Goal: Task Accomplishment & Management: Use online tool/utility

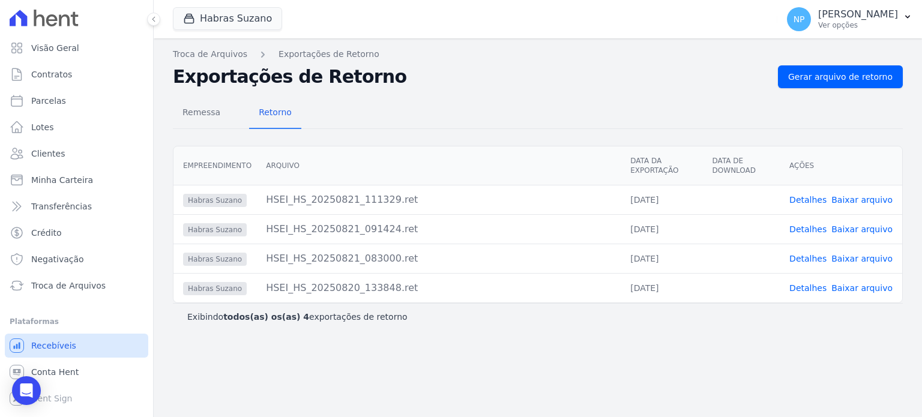
click at [49, 340] on span "Recebíveis" at bounding box center [53, 346] width 45 height 12
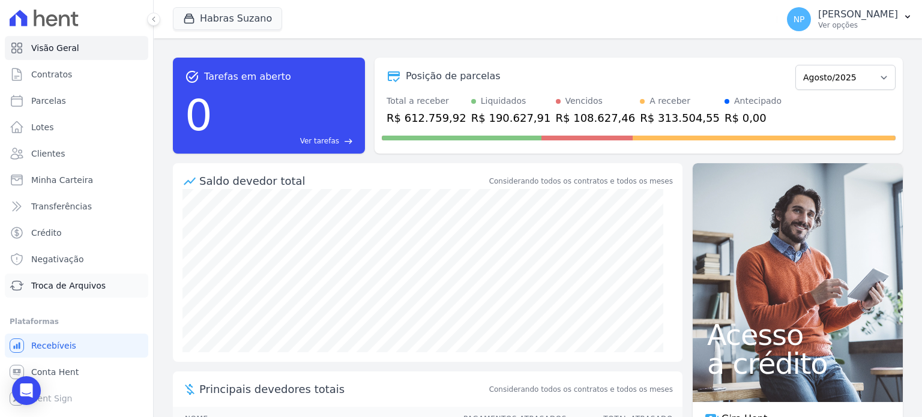
click at [60, 286] on span "Troca de Arquivos" at bounding box center [68, 286] width 74 height 12
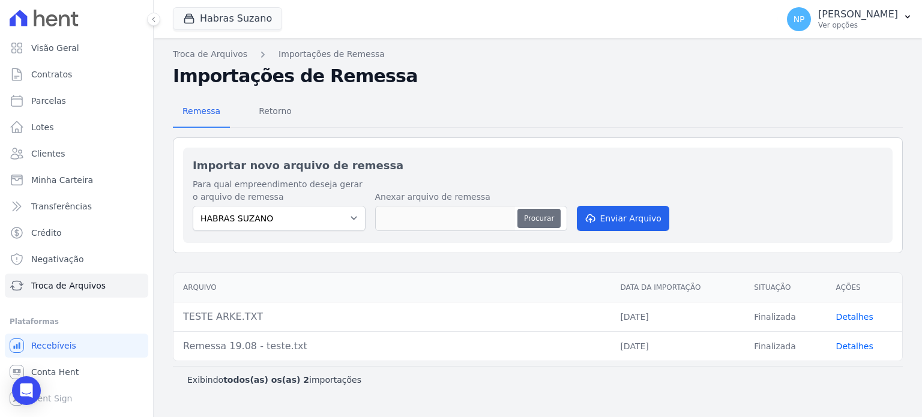
click at [533, 216] on button "Procurar" at bounding box center [539, 218] width 43 height 19
type input "07.09 - MENSAIS - LBA.txt"
click at [623, 217] on button "Enviar Arquivo" at bounding box center [623, 218] width 92 height 25
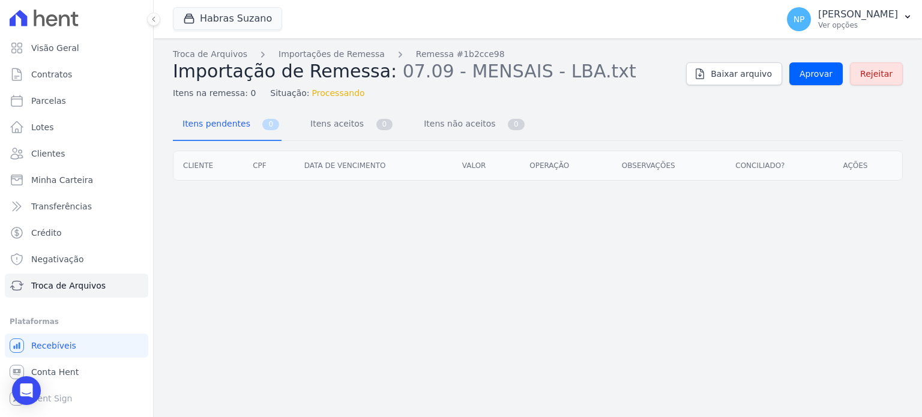
click at [543, 188] on div "Troca de Arquivos Importações de Remessa Remessa #1b2cce98 Importação de Remess…" at bounding box center [538, 227] width 768 height 379
click at [354, 125] on link "Itens aceitos 0" at bounding box center [348, 125] width 94 height 32
click at [252, 125] on link "Itens pendentes 25" at bounding box center [229, 125] width 113 height 32
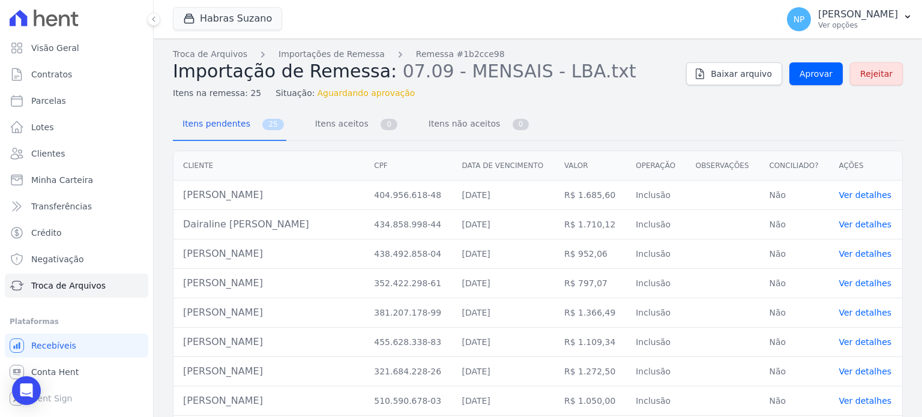
click at [869, 196] on link "Ver detalhes" at bounding box center [865, 195] width 53 height 10
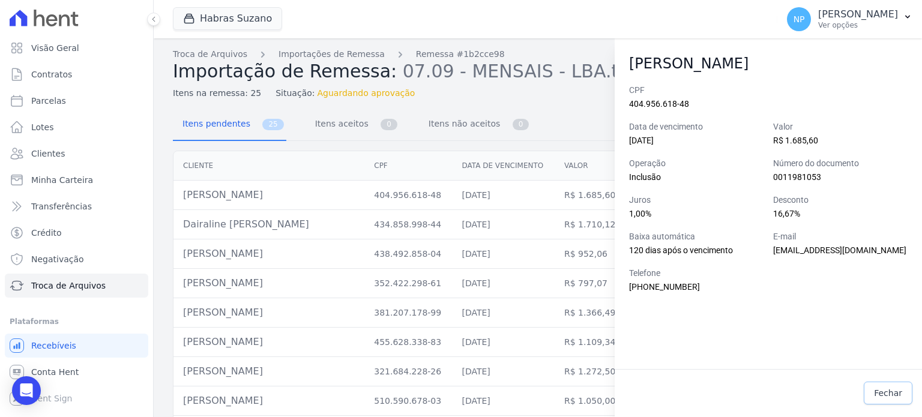
click at [892, 396] on span "Fechar" at bounding box center [888, 393] width 28 height 12
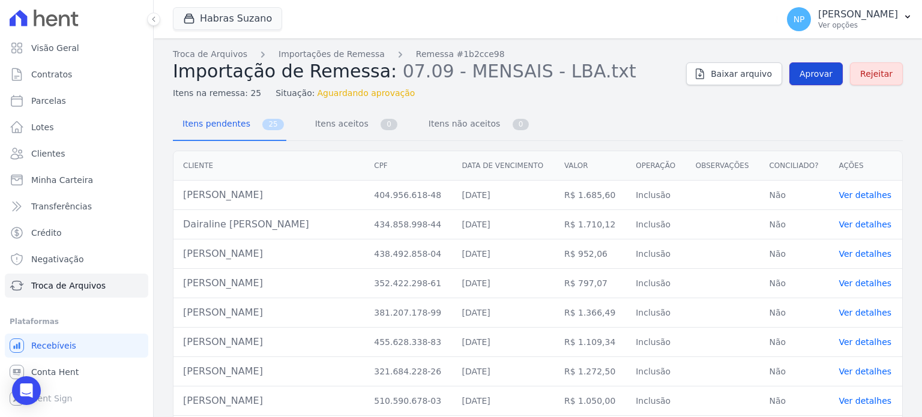
click at [809, 73] on span "Aprovar" at bounding box center [816, 74] width 33 height 12
click at [601, 89] on div "Itens na remessa: 25 Situação: Aprovação em processamento" at bounding box center [425, 90] width 504 height 17
click at [322, 118] on span "Itens aceitos" at bounding box center [339, 124] width 63 height 24
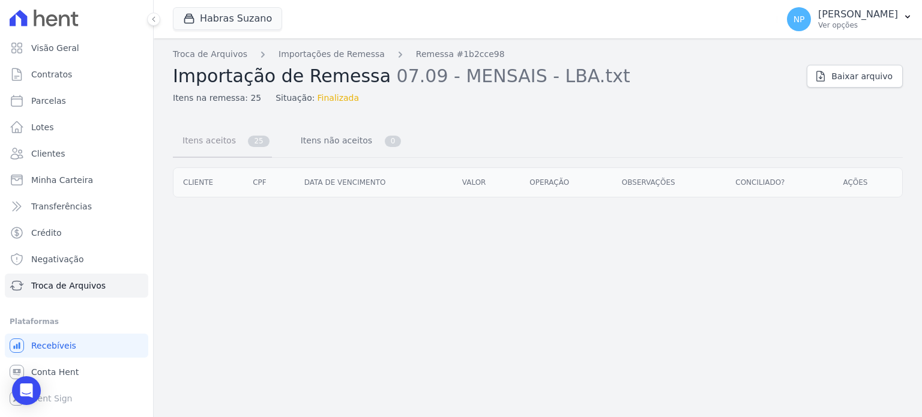
click at [235, 130] on link "Itens aceitos 25" at bounding box center [222, 142] width 99 height 32
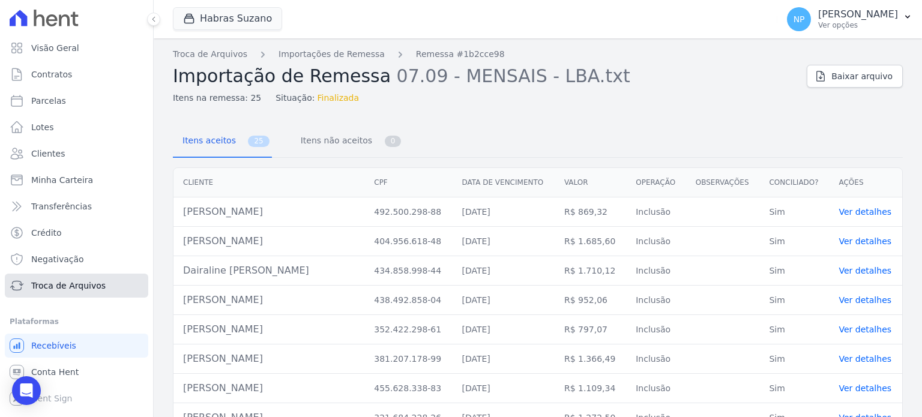
click at [113, 284] on link "Troca de Arquivos" at bounding box center [76, 286] width 143 height 24
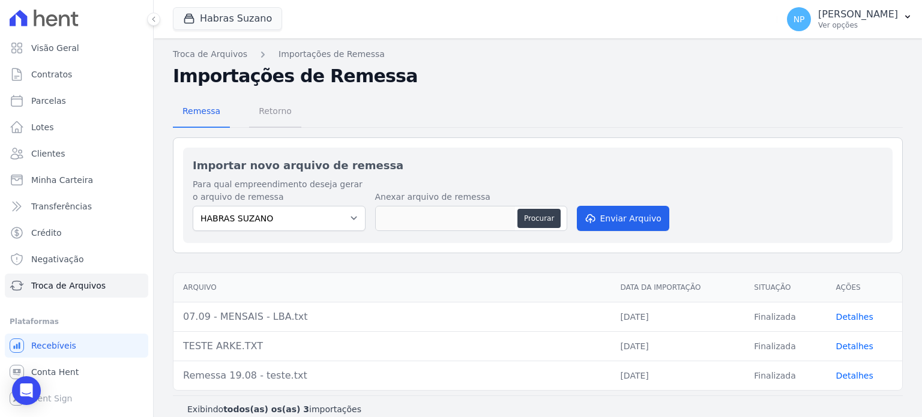
click at [282, 109] on span "Retorno" at bounding box center [275, 111] width 47 height 24
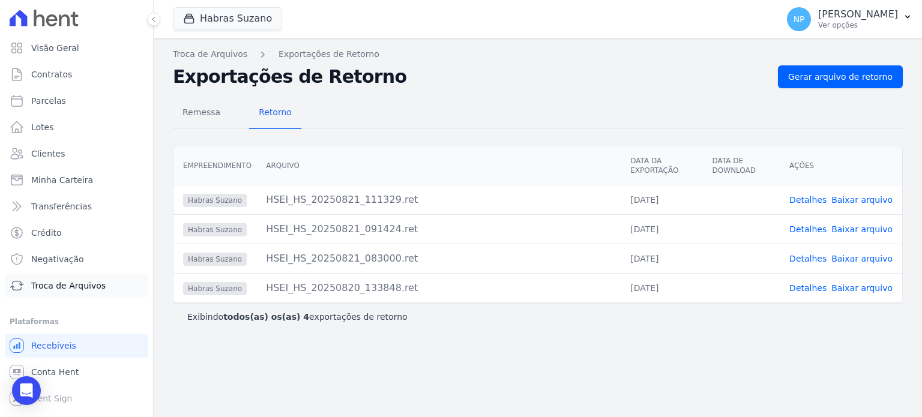
click at [62, 292] on link "Troca de Arquivos" at bounding box center [76, 286] width 143 height 24
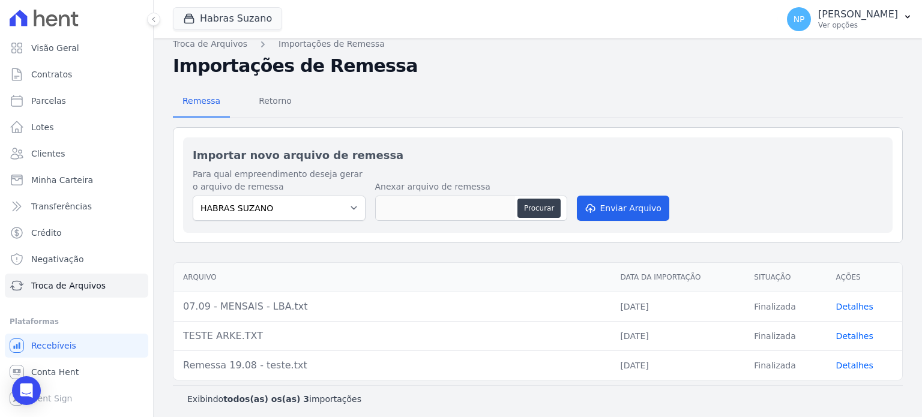
scroll to position [13, 0]
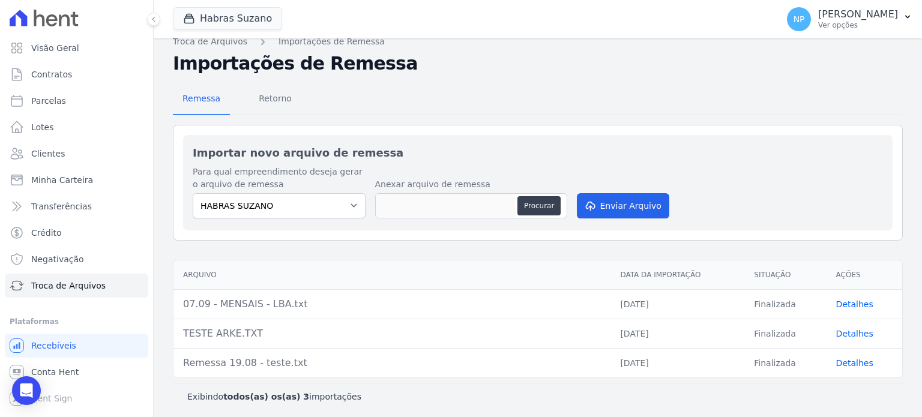
click at [853, 305] on link "Detalhes" at bounding box center [854, 305] width 37 height 10
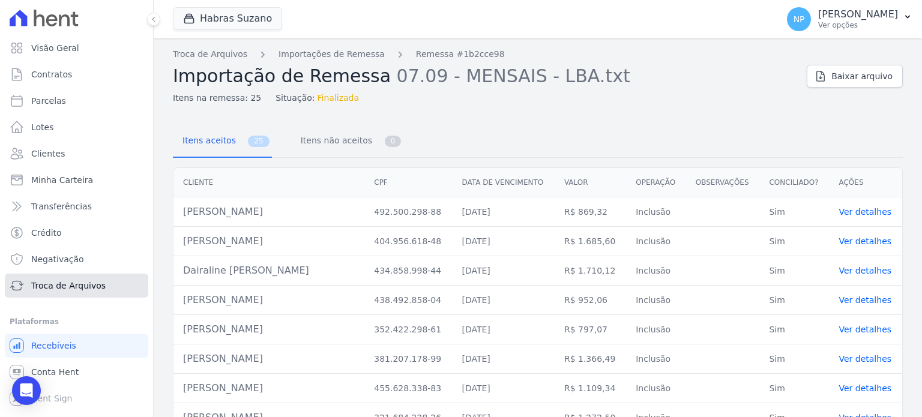
click at [67, 287] on span "Troca de Arquivos" at bounding box center [68, 286] width 74 height 12
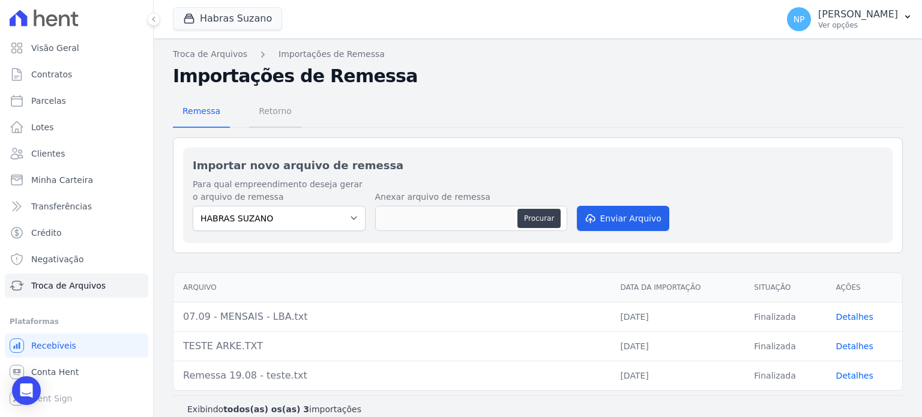
click at [277, 112] on span "Retorno" at bounding box center [275, 111] width 47 height 24
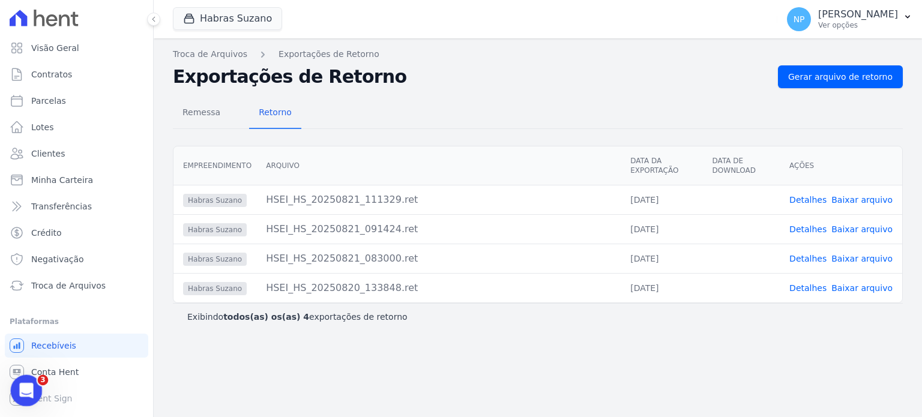
click at [31, 379] on div "Abertura do Messenger da Intercom" at bounding box center [25, 389] width 40 height 40
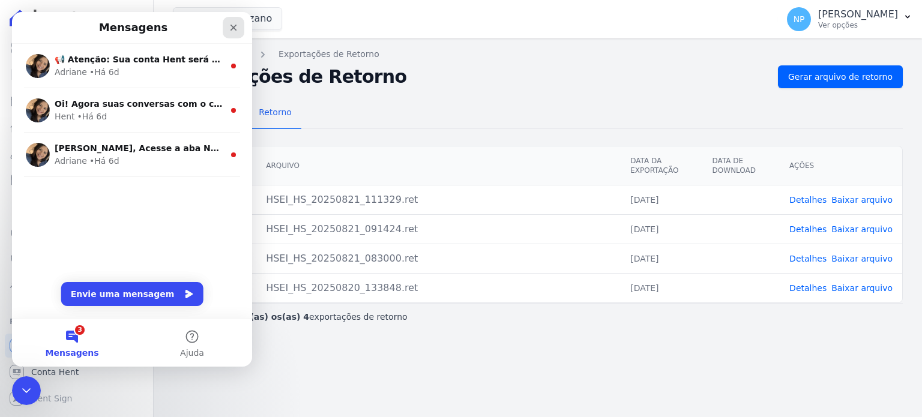
click at [241, 26] on div "Fechar" at bounding box center [234, 28] width 22 height 22
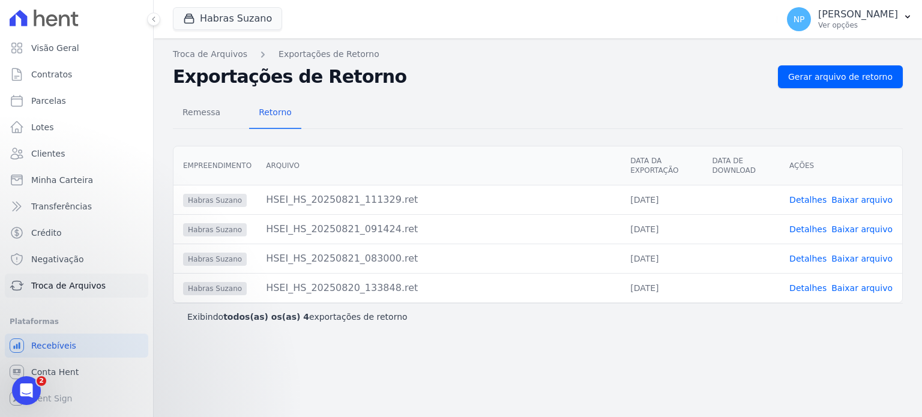
click at [62, 280] on span "Troca de Arquivos" at bounding box center [68, 286] width 74 height 12
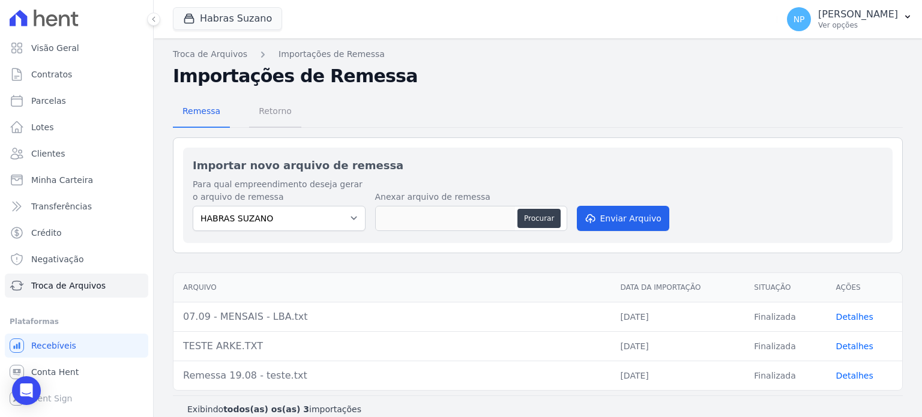
click at [271, 112] on span "Retorno" at bounding box center [275, 111] width 47 height 24
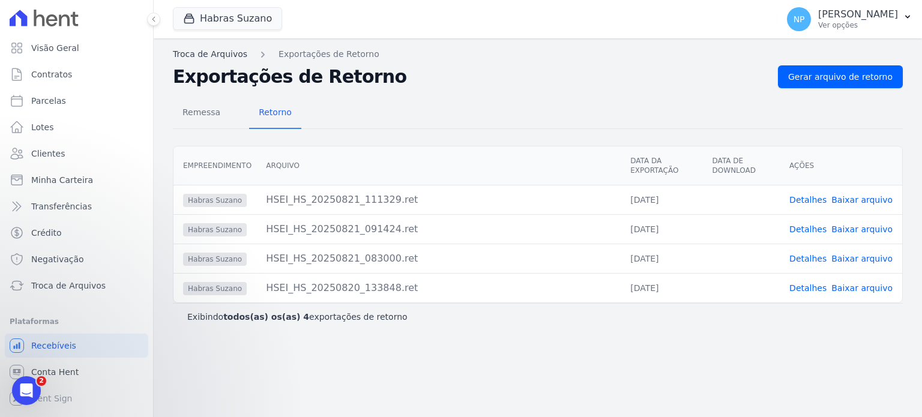
click at [216, 56] on link "Troca de Arquivos" at bounding box center [210, 54] width 74 height 13
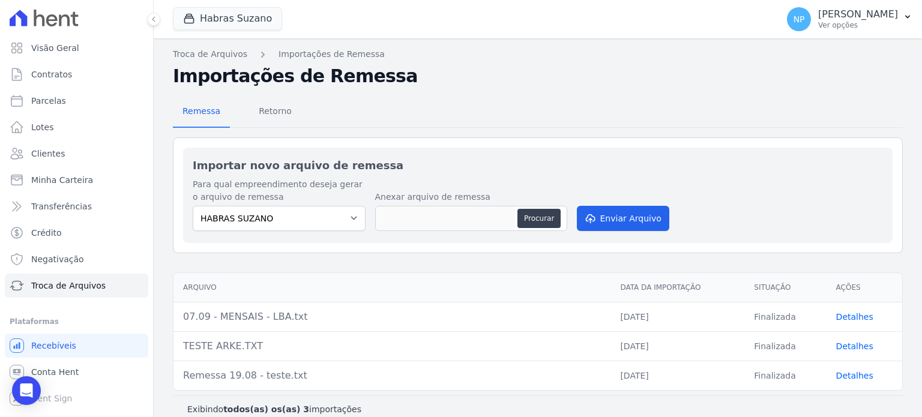
scroll to position [13, 0]
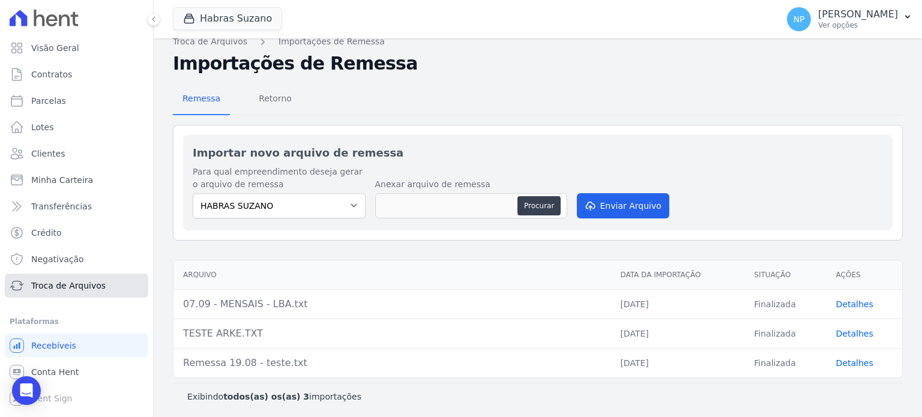
click at [79, 278] on link "Troca de Arquivos" at bounding box center [76, 286] width 143 height 24
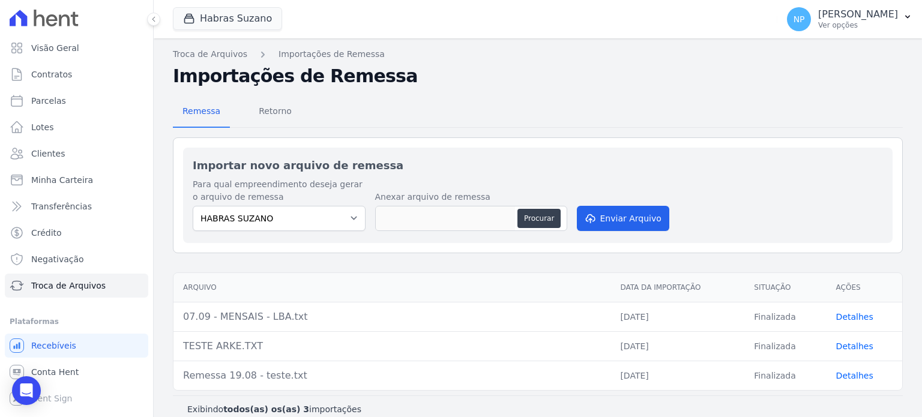
click at [77, 286] on span "Troca de Arquivos" at bounding box center [68, 286] width 74 height 12
click at [64, 346] on span "Recebíveis" at bounding box center [53, 346] width 45 height 12
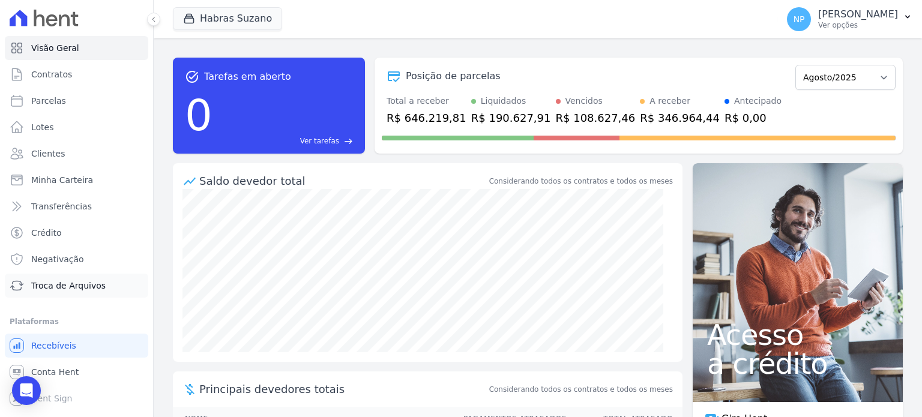
click at [47, 285] on span "Troca de Arquivos" at bounding box center [68, 286] width 74 height 12
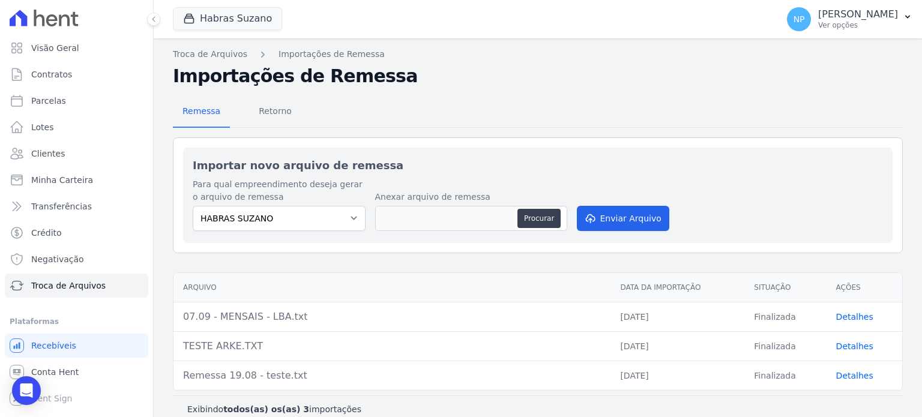
click at [274, 119] on span "Retorno" at bounding box center [275, 111] width 47 height 24
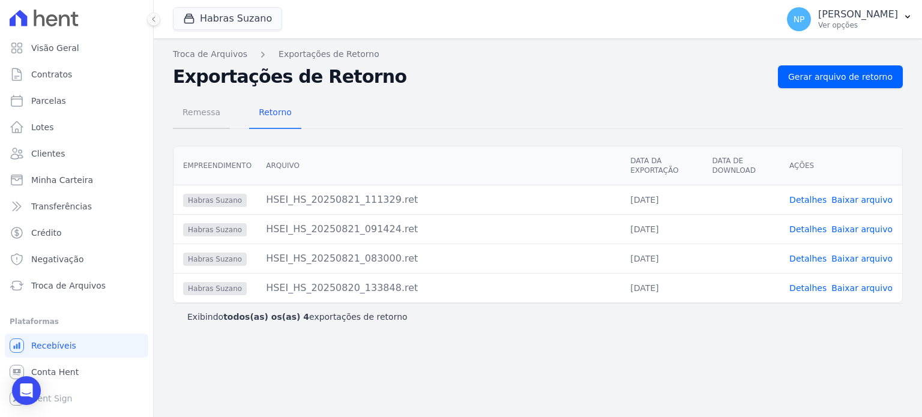
click at [198, 116] on span "Remessa" at bounding box center [201, 112] width 52 height 24
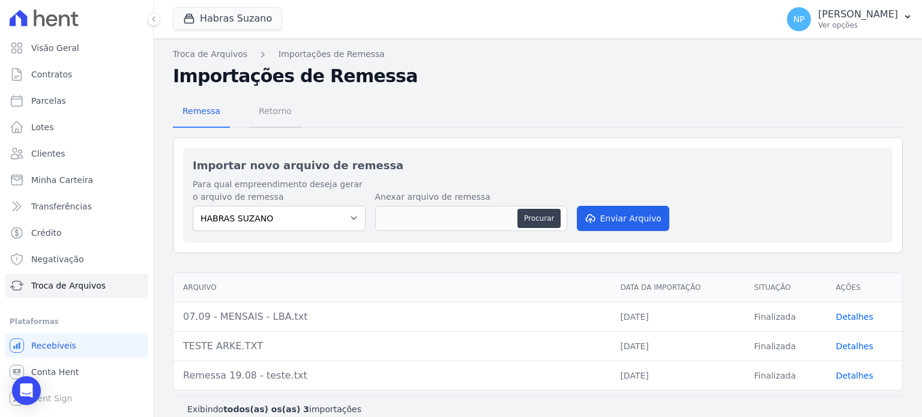
click at [267, 106] on span "Retorno" at bounding box center [275, 111] width 47 height 24
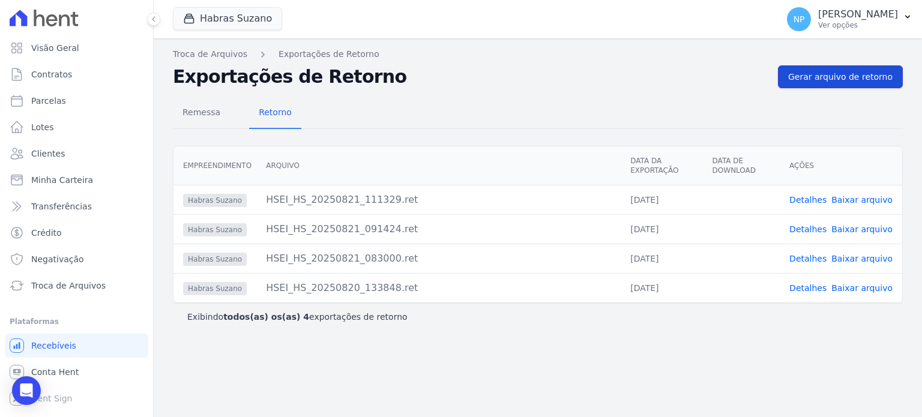
click at [860, 79] on span "Gerar arquivo de retorno" at bounding box center [840, 77] width 104 height 12
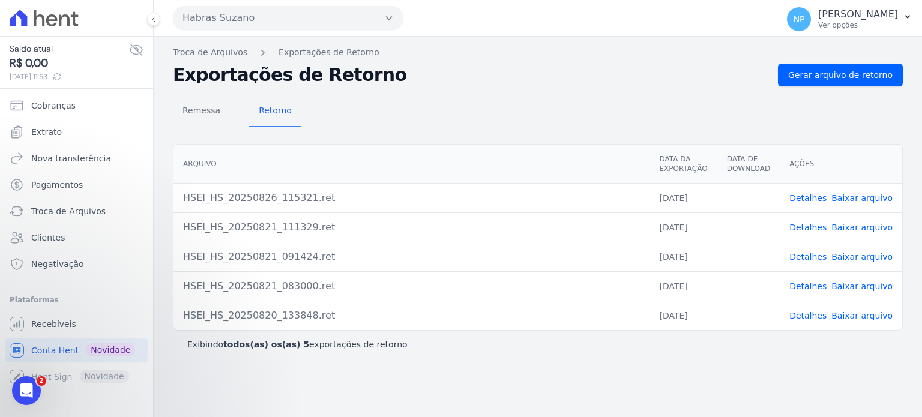
click at [818, 199] on link "Detalhes" at bounding box center [808, 198] width 37 height 10
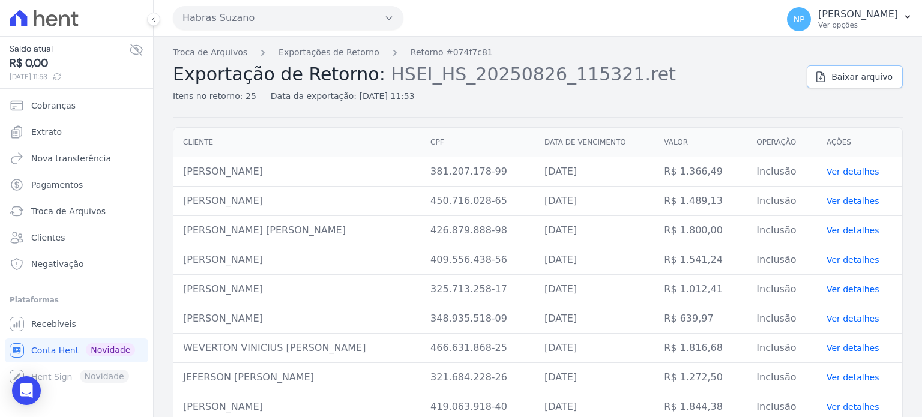
click at [835, 79] on span "Baixar arquivo" at bounding box center [862, 77] width 61 height 12
click at [46, 327] on span "Recebíveis" at bounding box center [53, 324] width 45 height 12
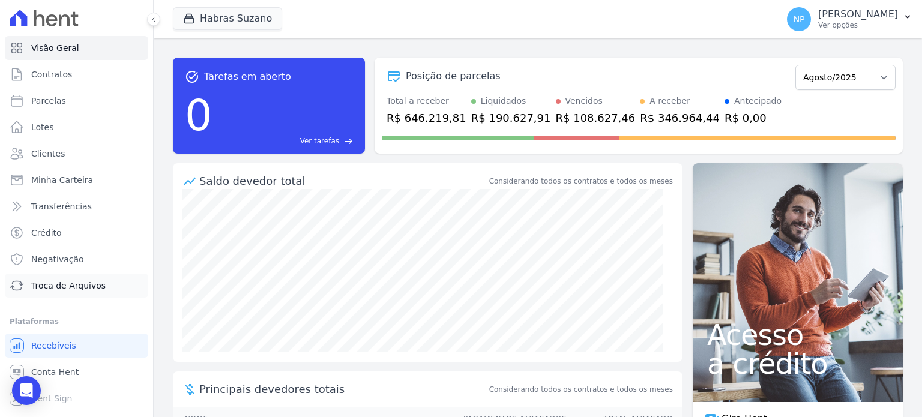
click at [58, 286] on span "Troca de Arquivos" at bounding box center [68, 286] width 74 height 12
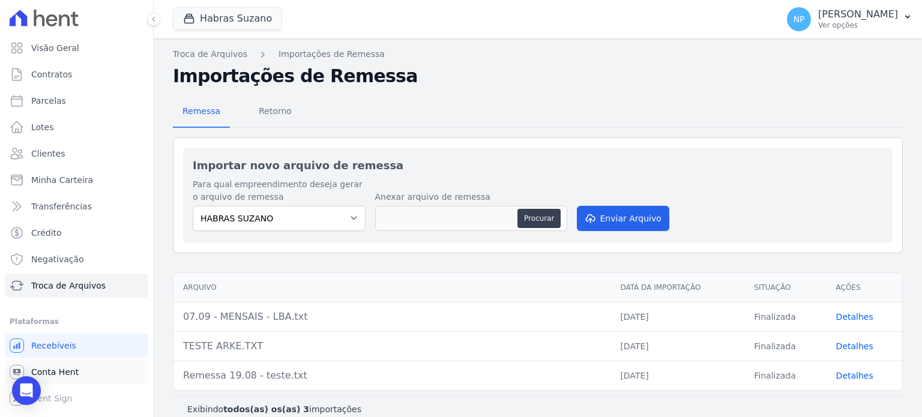
click at [70, 366] on span "Conta Hent" at bounding box center [54, 372] width 47 height 12
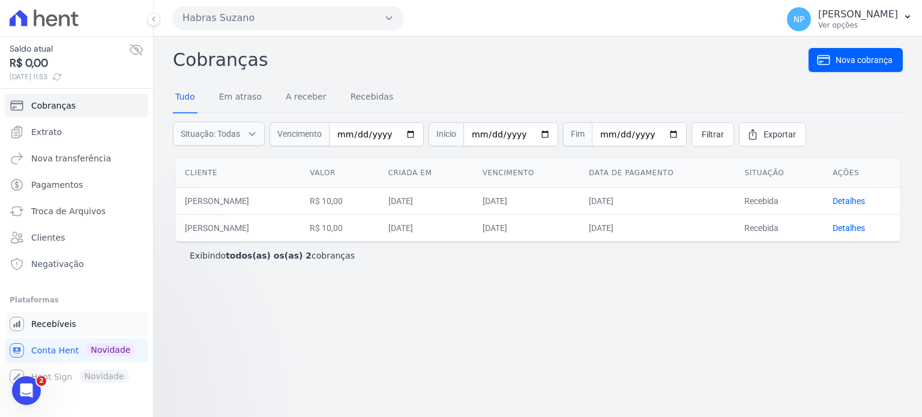
click at [49, 327] on span "Recebíveis" at bounding box center [53, 324] width 45 height 12
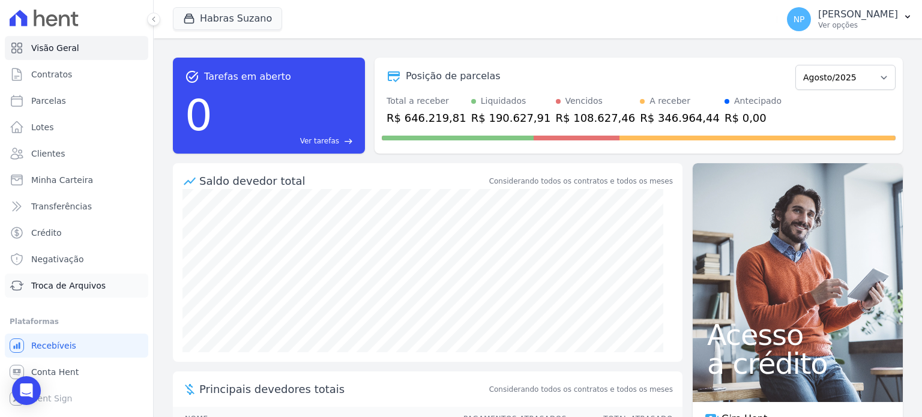
click at [51, 291] on span "Troca de Arquivos" at bounding box center [68, 286] width 74 height 12
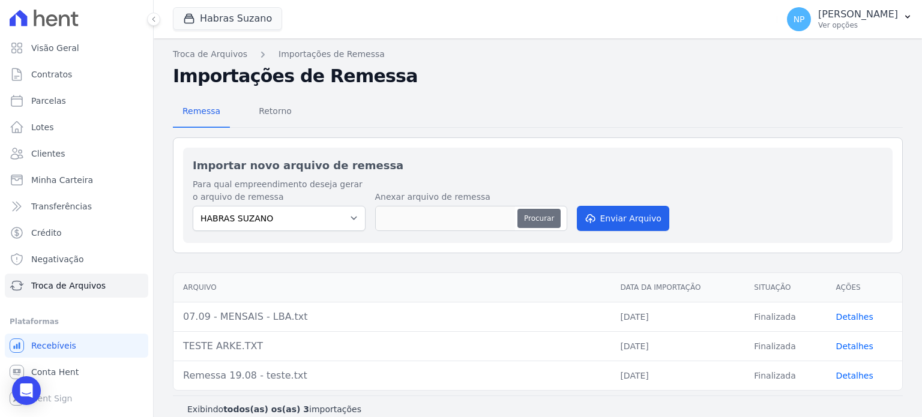
click at [528, 216] on button "Procurar" at bounding box center [539, 218] width 43 height 19
type input "REMESSA 07.09 - LBA.txt"
click at [841, 316] on link "Detalhes" at bounding box center [854, 317] width 37 height 10
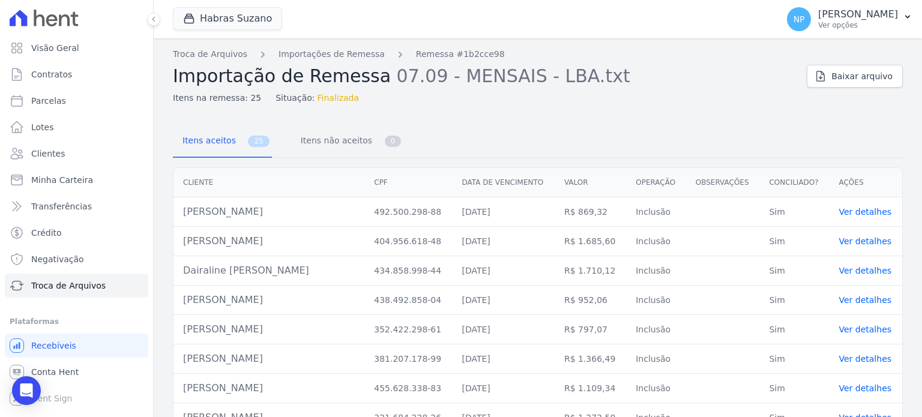
click at [859, 210] on link "Ver detalhes" at bounding box center [865, 212] width 53 height 10
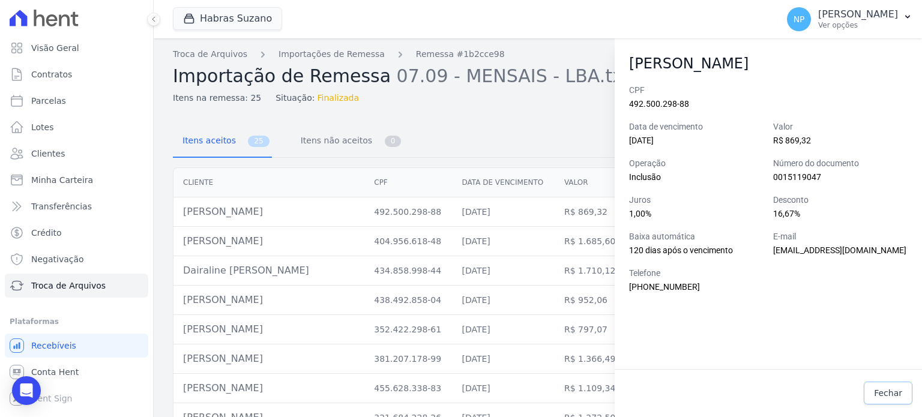
click at [886, 396] on span "Fechar" at bounding box center [888, 393] width 28 height 12
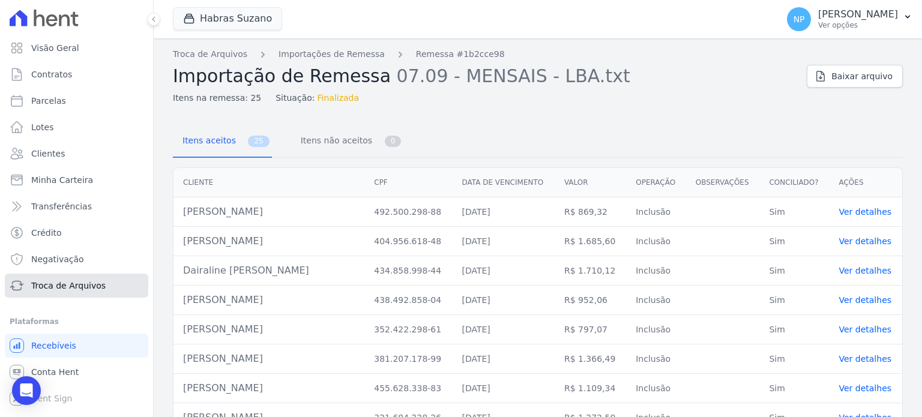
click at [77, 283] on span "Troca de Arquivos" at bounding box center [68, 286] width 74 height 12
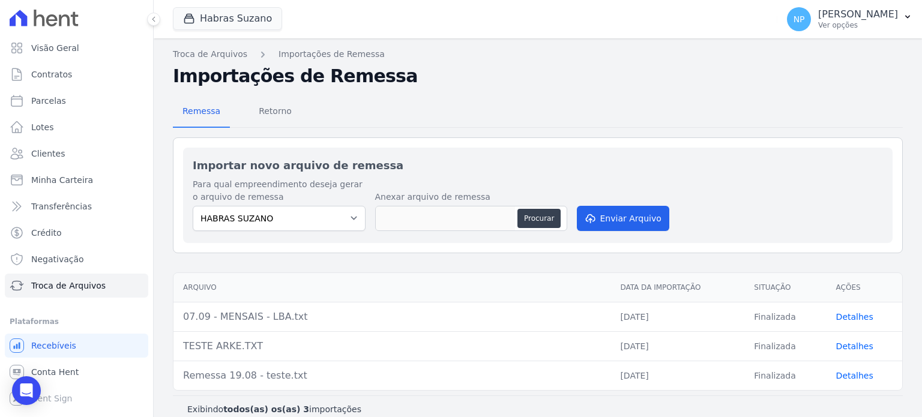
click at [623, 216] on button "Enviar Arquivo" at bounding box center [623, 218] width 92 height 25
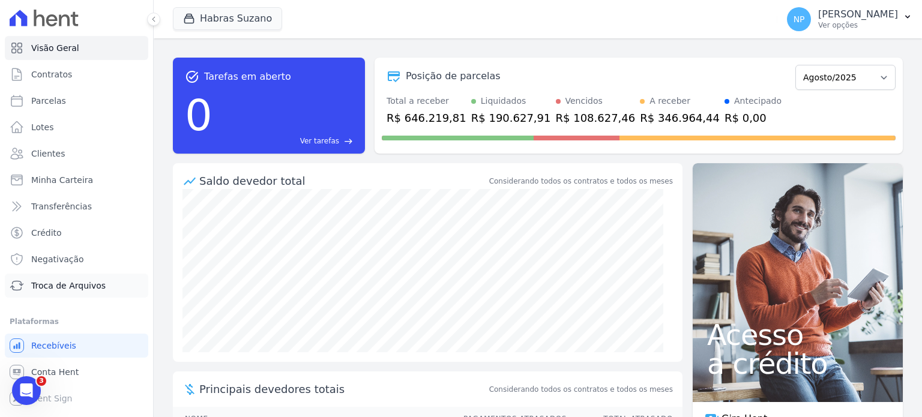
click at [74, 288] on span "Troca de Arquivos" at bounding box center [68, 286] width 74 height 12
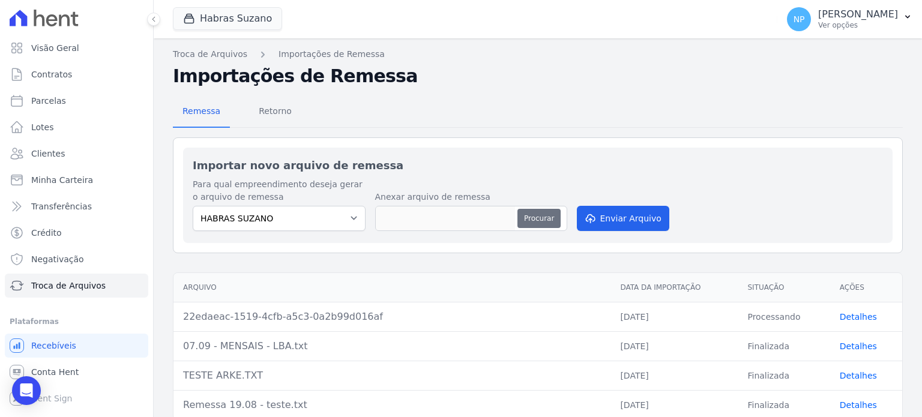
click at [528, 219] on button "Procurar" at bounding box center [539, 218] width 43 height 19
click at [850, 316] on link "Detalhes" at bounding box center [858, 317] width 37 height 10
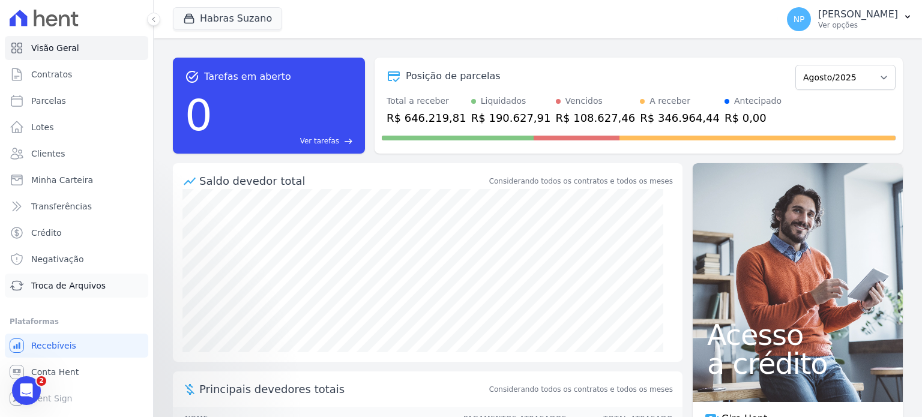
click at [89, 283] on span "Troca de Arquivos" at bounding box center [68, 286] width 74 height 12
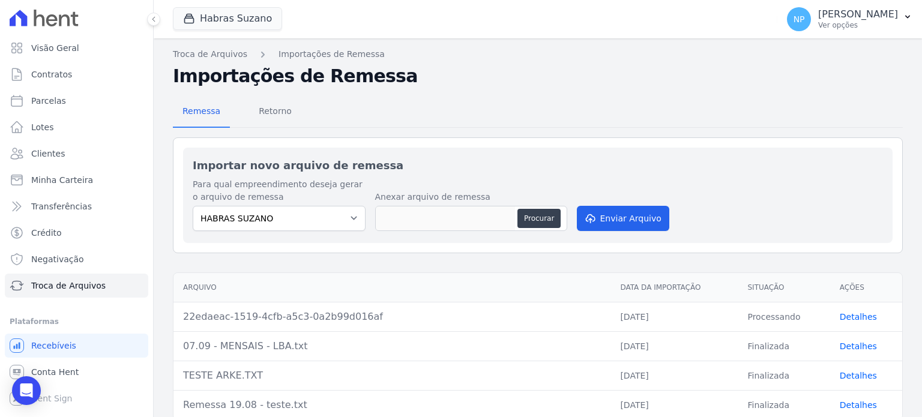
click at [844, 319] on link "Detalhes" at bounding box center [858, 317] width 37 height 10
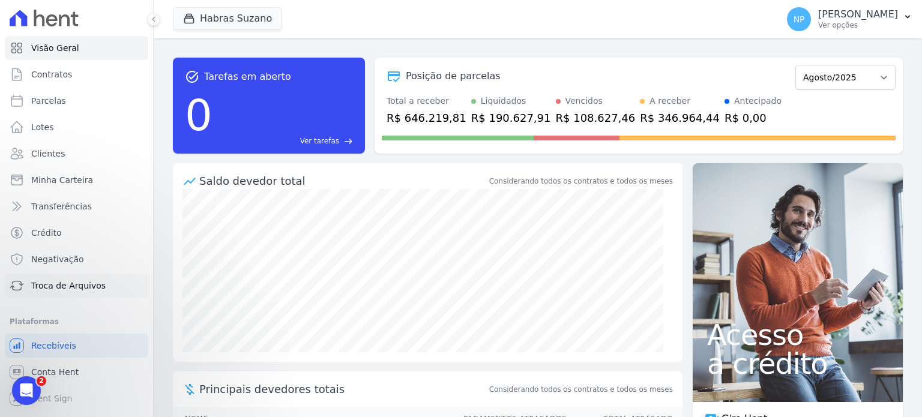
click at [72, 286] on span "Troca de Arquivos" at bounding box center [68, 286] width 74 height 12
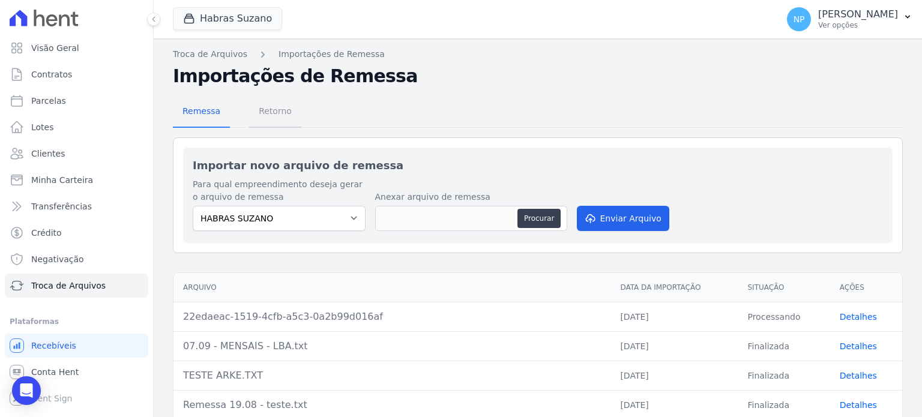
click at [266, 110] on span "Retorno" at bounding box center [275, 111] width 47 height 24
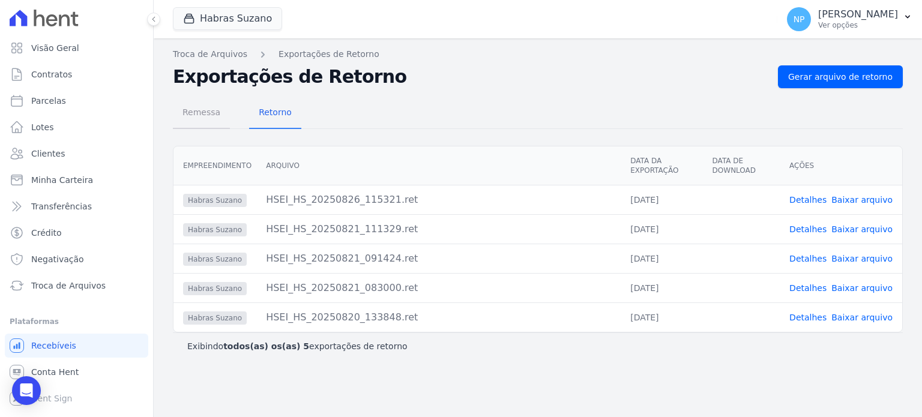
click at [181, 117] on span "Remessa" at bounding box center [201, 112] width 52 height 24
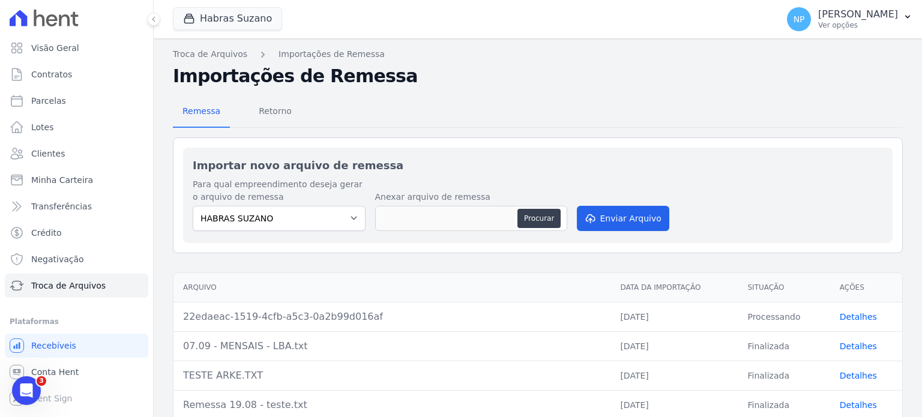
click at [853, 318] on link "Detalhes" at bounding box center [858, 317] width 37 height 10
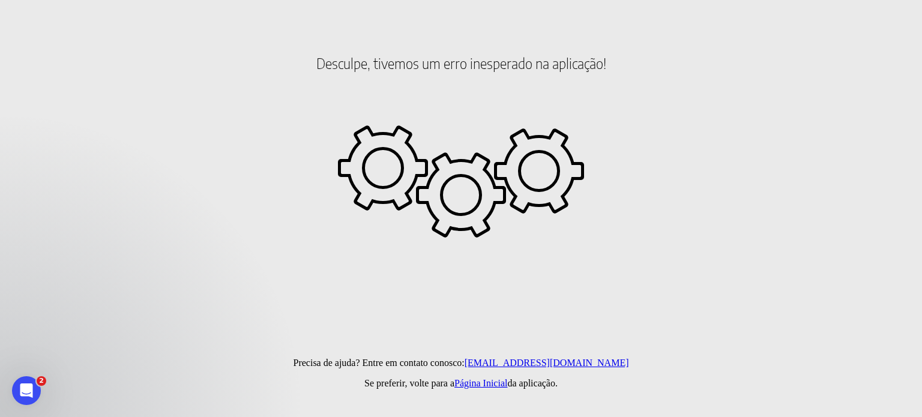
click at [497, 387] on link "Página Inicial" at bounding box center [480, 383] width 53 height 10
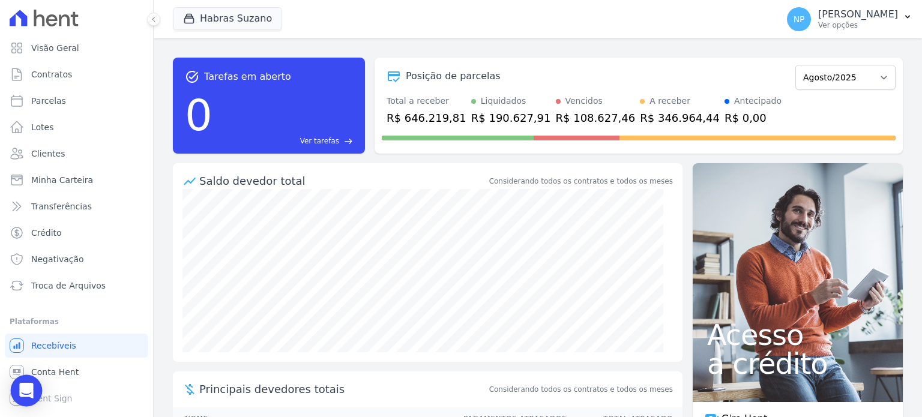
click at [22, 396] on icon "Open Intercom Messenger" at bounding box center [27, 391] width 16 height 16
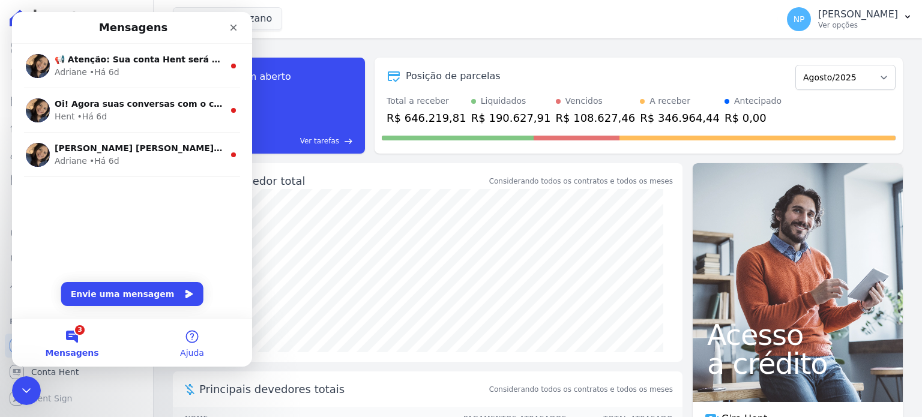
click at [201, 345] on button "Ajuda" at bounding box center [192, 343] width 120 height 48
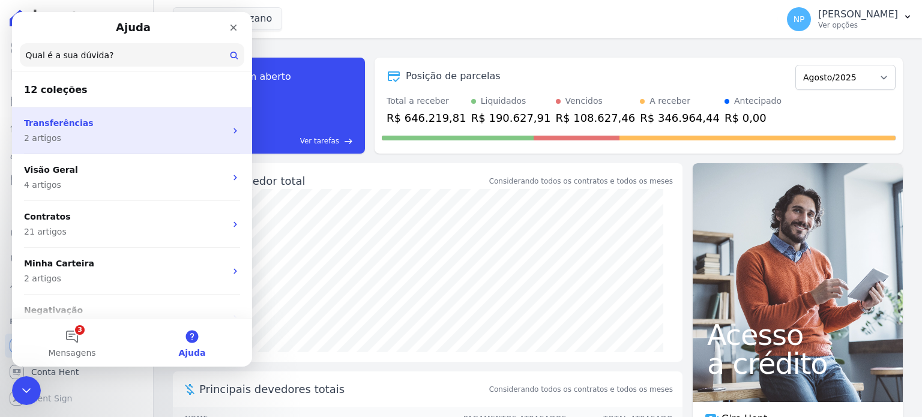
click at [110, 128] on p "Transferências" at bounding box center [125, 123] width 202 height 13
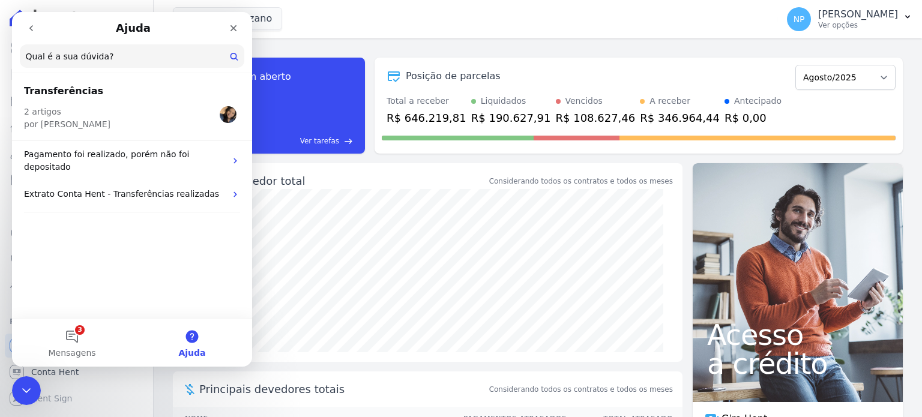
click at [29, 26] on icon "go back" at bounding box center [31, 28] width 10 height 10
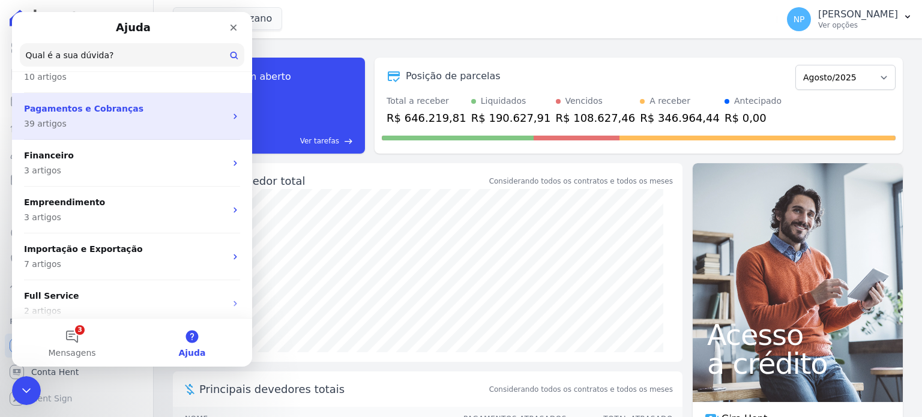
scroll to position [300, 0]
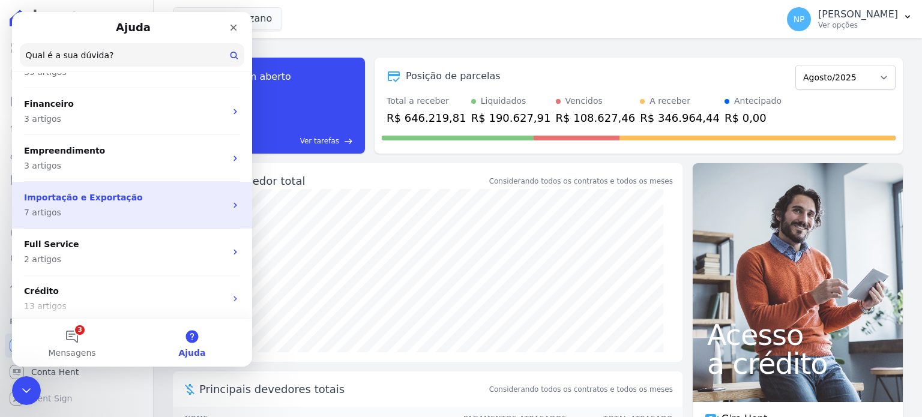
click at [122, 210] on p "7 artigos" at bounding box center [125, 213] width 202 height 13
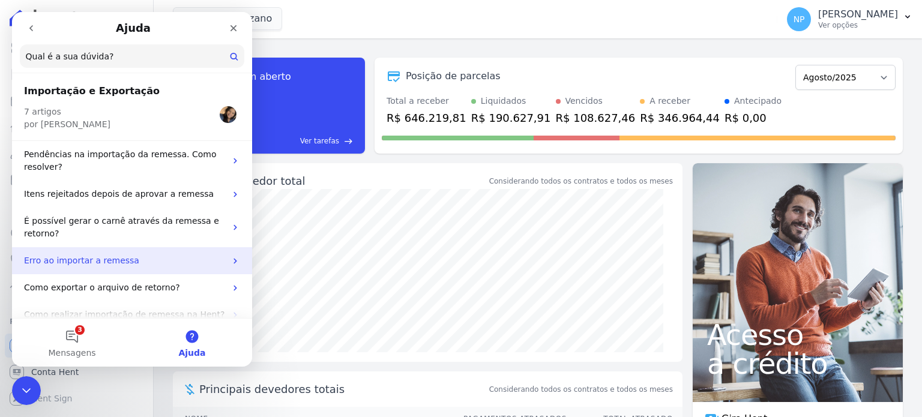
click at [163, 267] on div "Erro ao importar a remessa" at bounding box center [132, 260] width 240 height 27
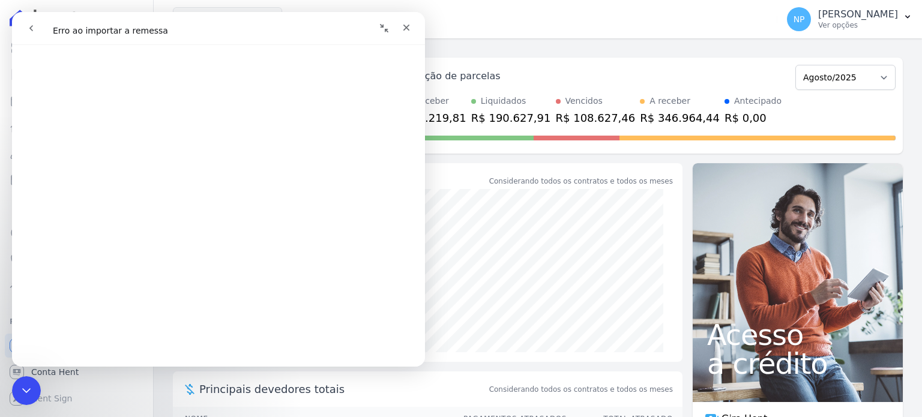
scroll to position [240, 0]
click at [411, 28] on icon "Fechar" at bounding box center [407, 28] width 10 height 10
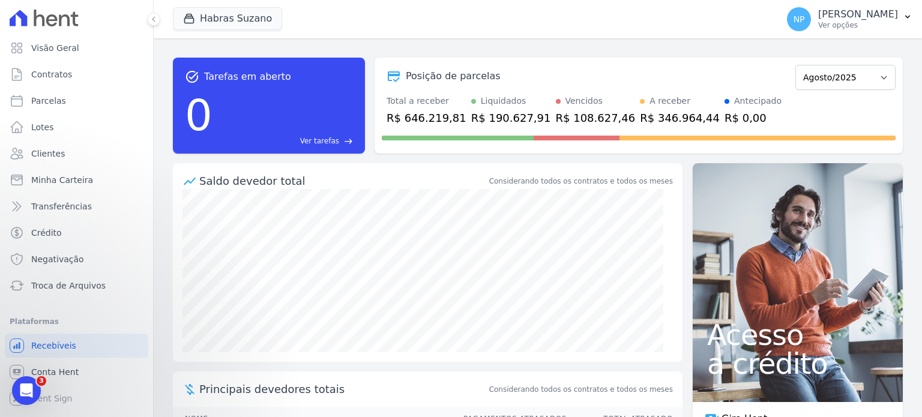
scroll to position [0, 0]
click at [88, 286] on span "Troca de Arquivos" at bounding box center [68, 286] width 74 height 12
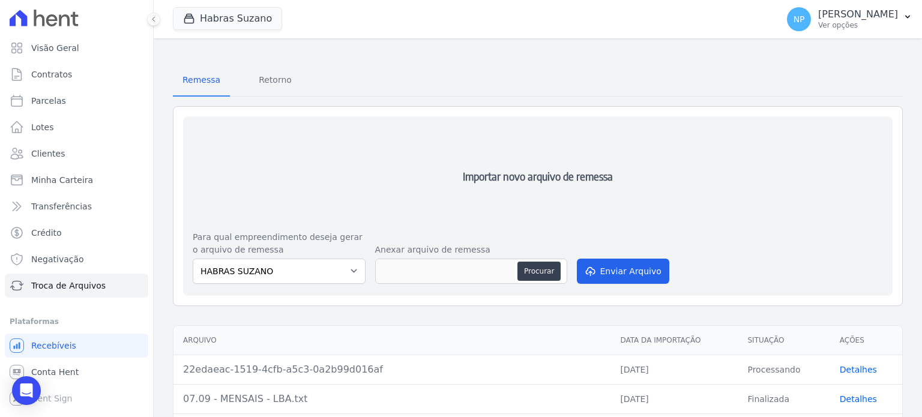
scroll to position [90, 0]
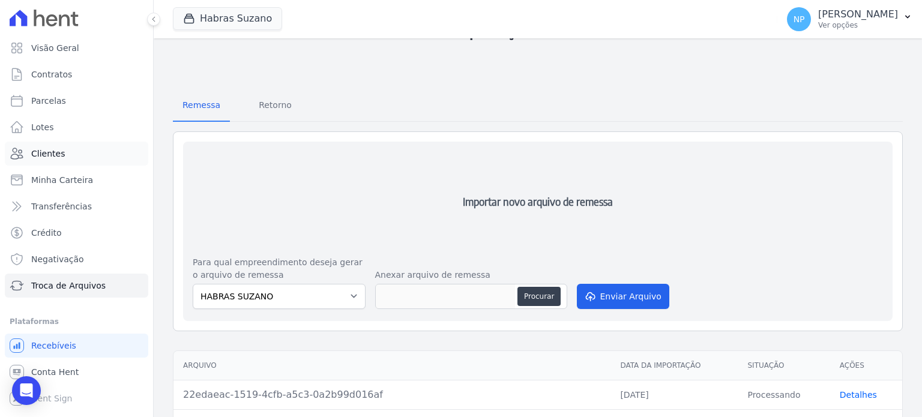
click at [67, 154] on link "Clientes" at bounding box center [76, 154] width 143 height 24
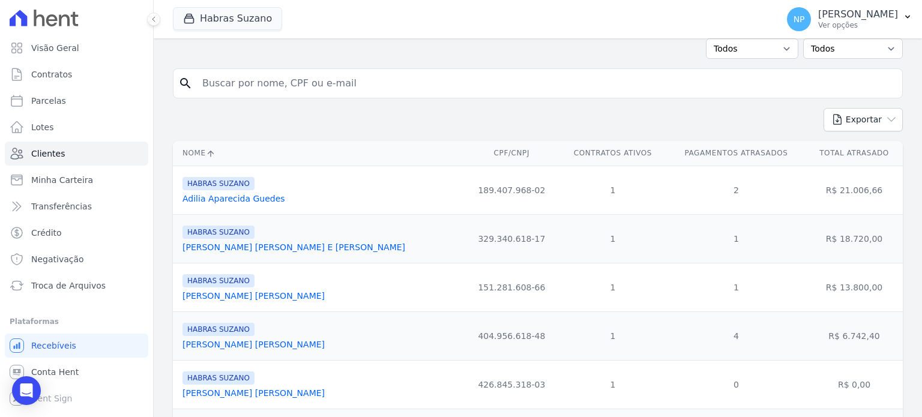
scroll to position [120, 0]
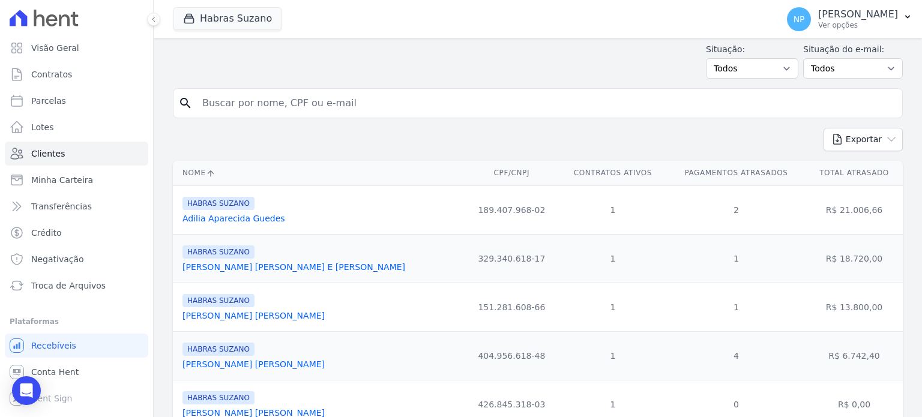
click at [315, 106] on input "search" at bounding box center [546, 103] width 702 height 24
type input "gere"
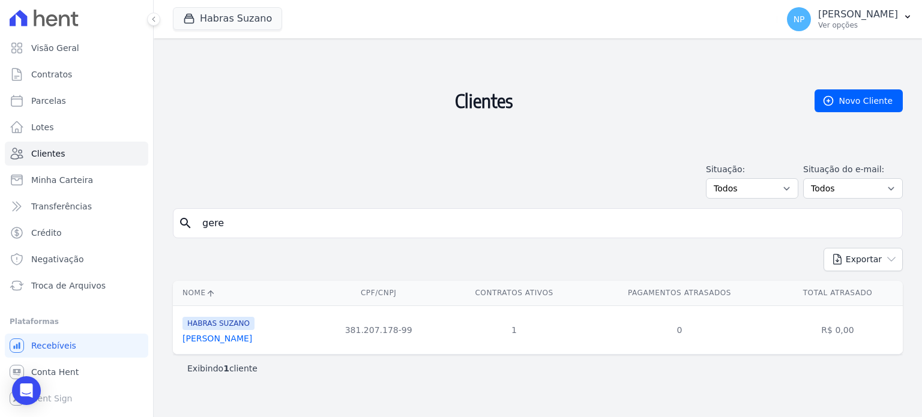
click at [252, 337] on link "[PERSON_NAME]" at bounding box center [218, 339] width 70 height 10
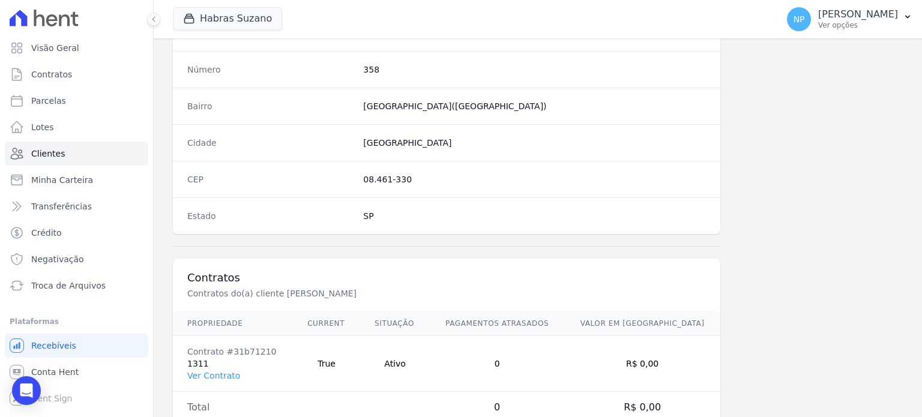
scroll to position [785, 0]
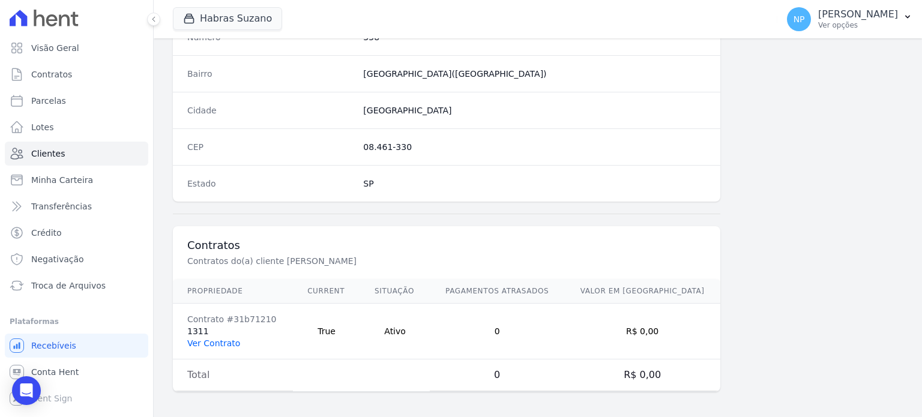
click at [221, 340] on link "Ver Contrato" at bounding box center [213, 344] width 53 height 10
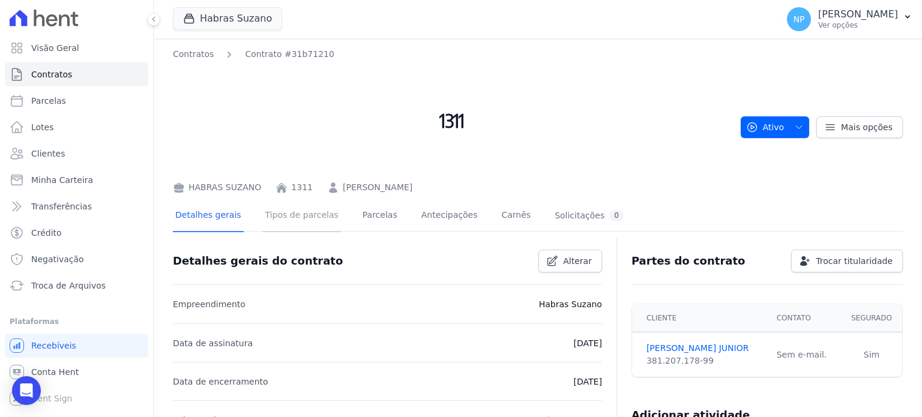
click at [301, 211] on link "Tipos de parcelas" at bounding box center [302, 217] width 78 height 32
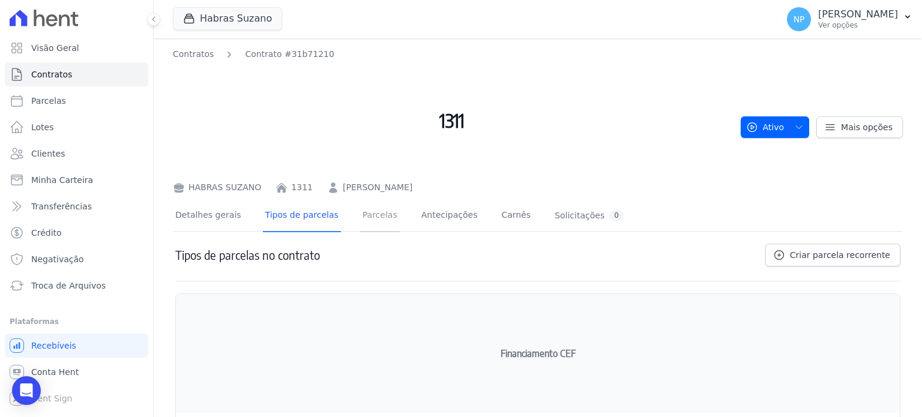
click at [370, 219] on link "Parcelas" at bounding box center [380, 217] width 40 height 32
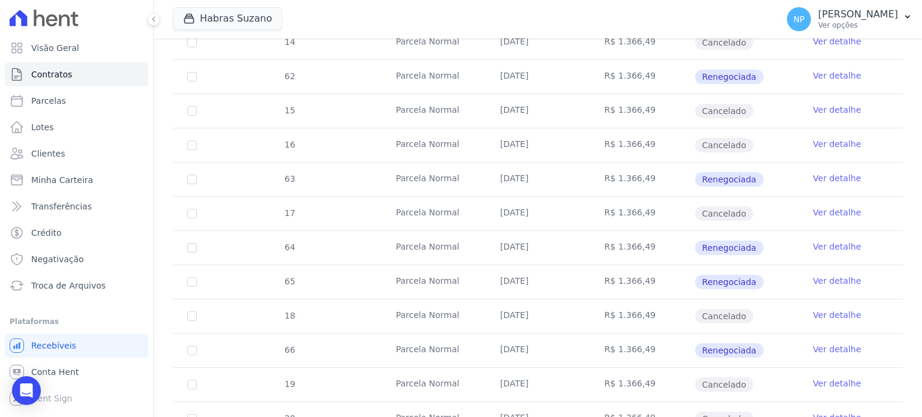
scroll to position [600, 0]
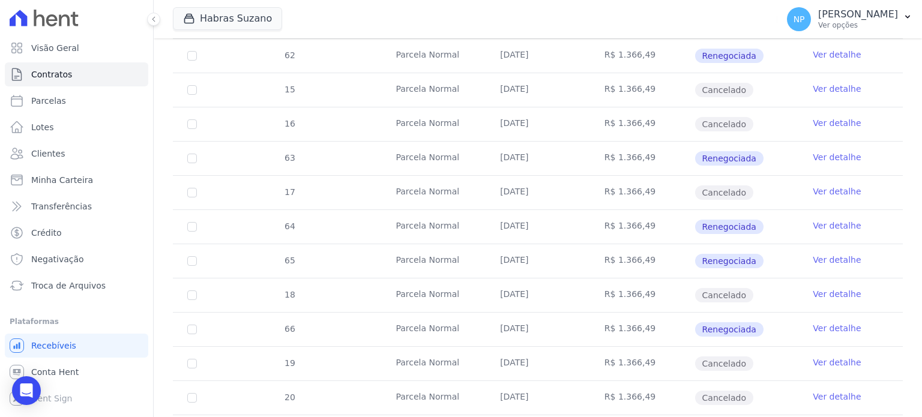
click at [815, 324] on link "Ver detalhe" at bounding box center [837, 328] width 48 height 12
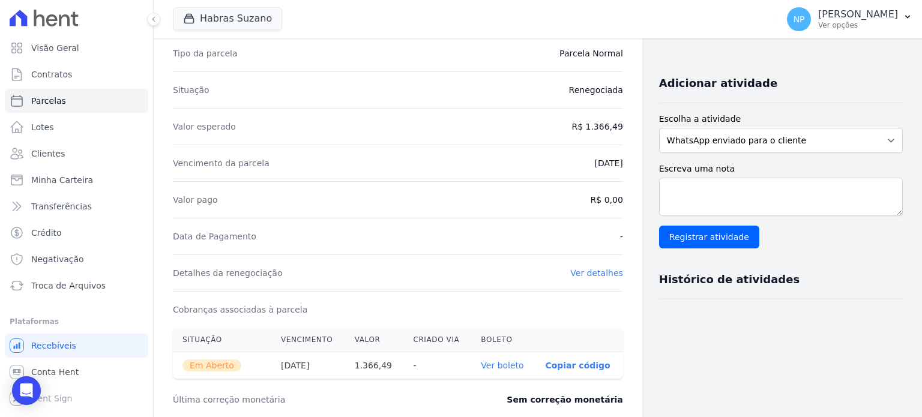
scroll to position [240, 0]
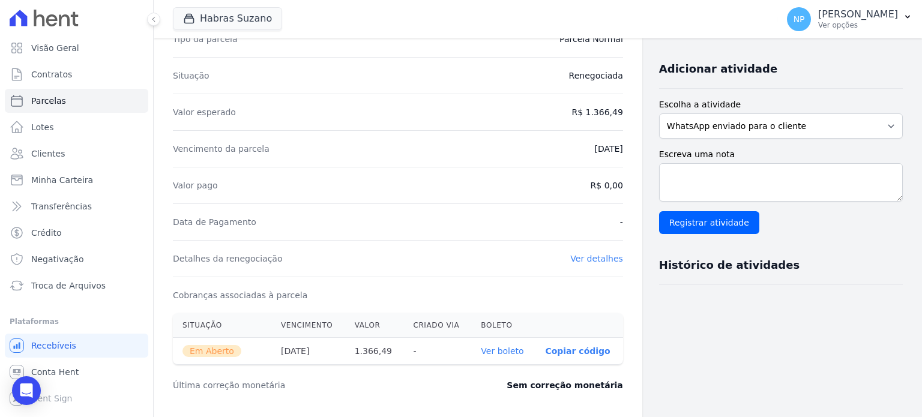
click at [589, 254] on link "Ver detalhes" at bounding box center [596, 259] width 53 height 10
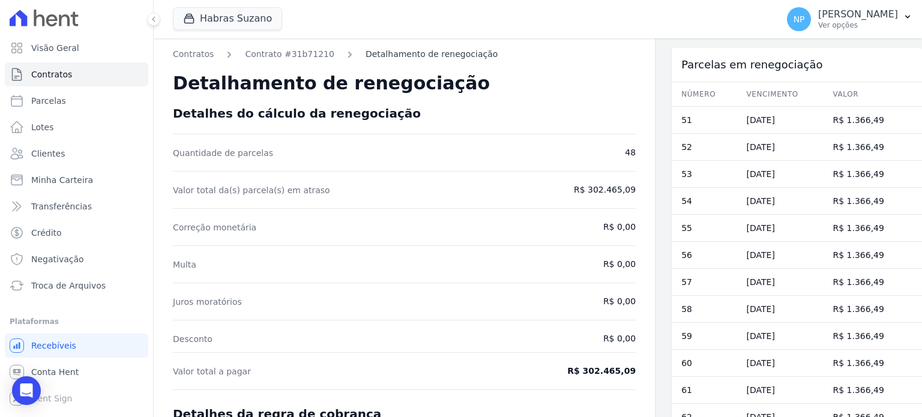
click at [379, 53] on link "Detalhamento de renegociação" at bounding box center [432, 54] width 132 height 13
click at [198, 52] on link "Contratos" at bounding box center [193, 54] width 41 height 13
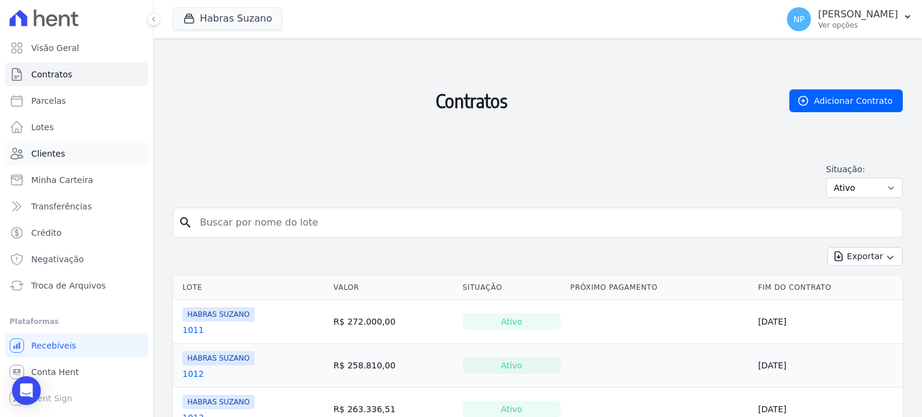
click at [59, 151] on span "Clientes" at bounding box center [48, 154] width 34 height 12
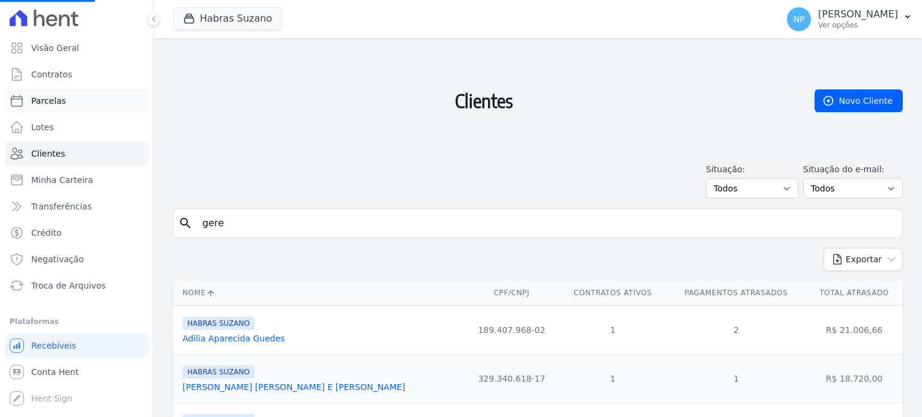
click at [56, 103] on span "Parcelas" at bounding box center [48, 101] width 35 height 12
select select
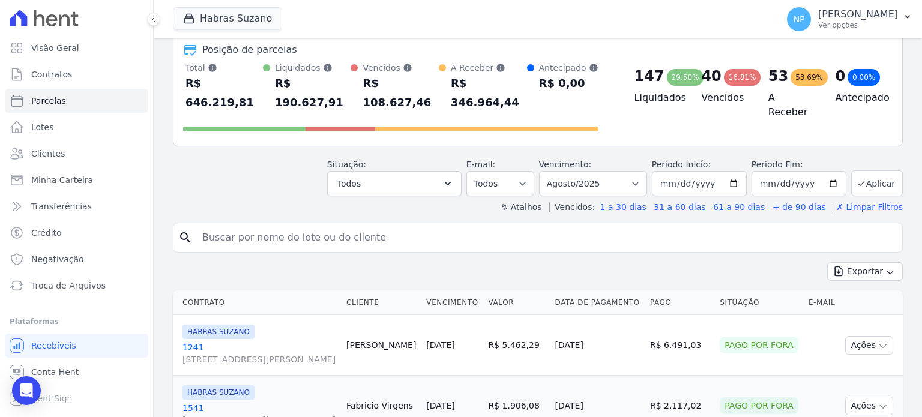
scroll to position [180, 0]
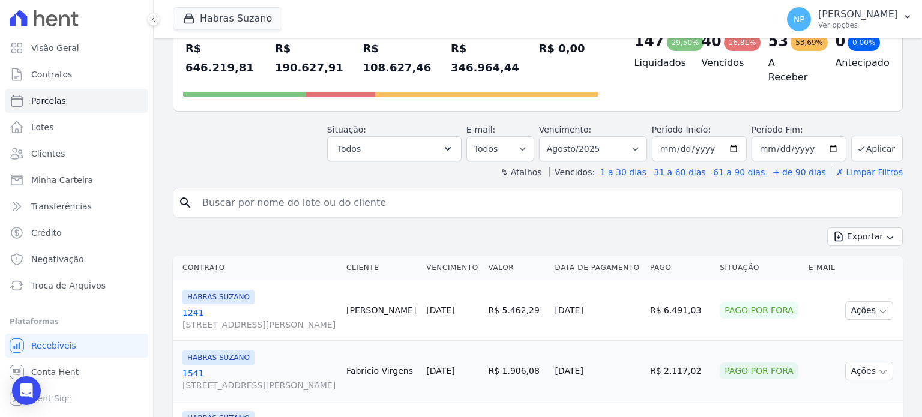
click at [303, 191] on input "search" at bounding box center [546, 203] width 702 height 24
type input "gerem"
select select
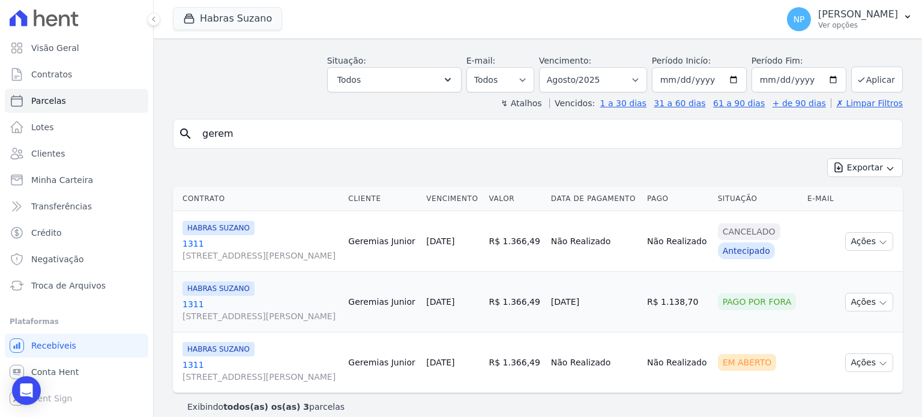
scroll to position [180, 0]
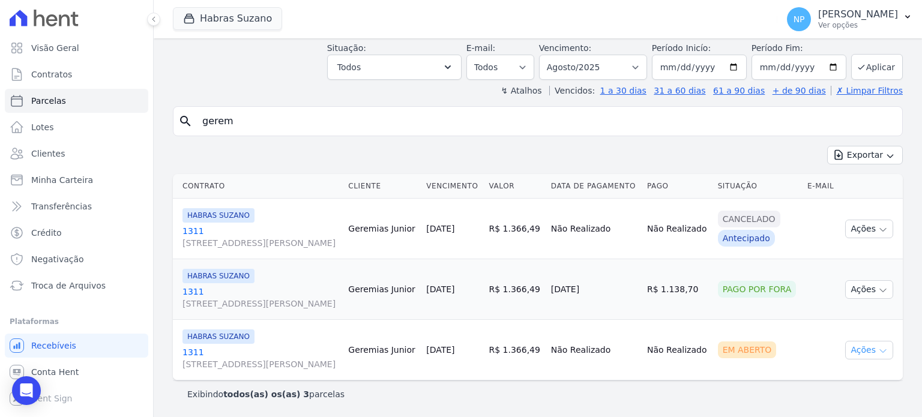
click at [862, 353] on button "Ações" at bounding box center [869, 350] width 48 height 19
click at [411, 352] on td "Geremias Junior" at bounding box center [382, 350] width 78 height 61
click at [330, 346] on link "1311 [STREET_ADDRESS][PERSON_NAME]" at bounding box center [261, 358] width 156 height 24
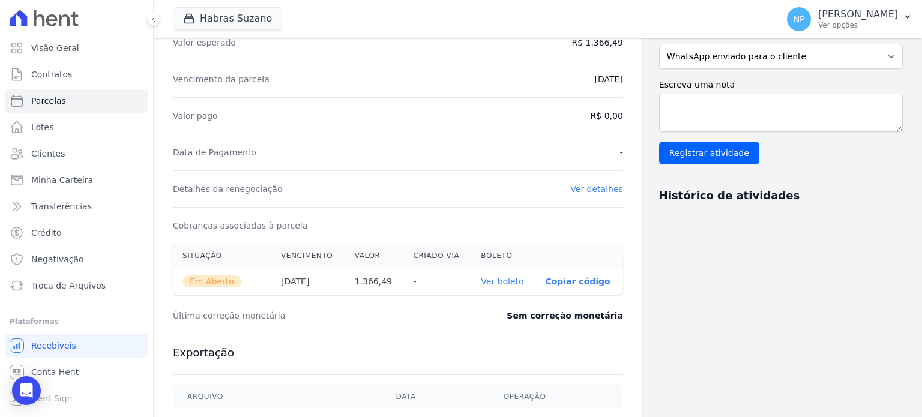
scroll to position [304, 0]
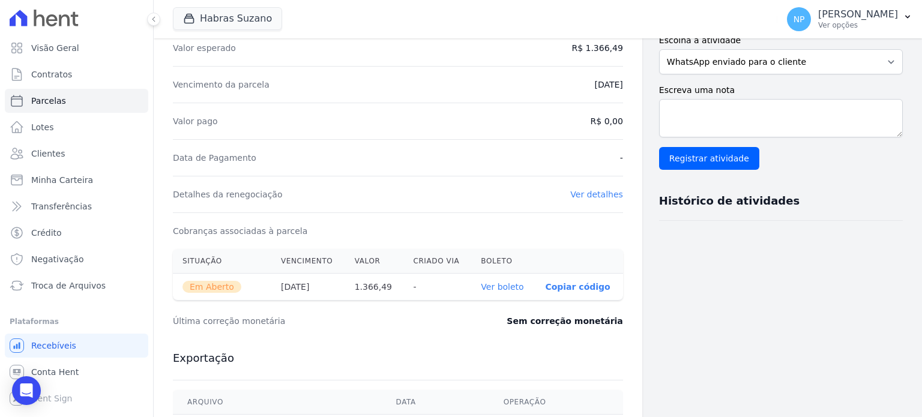
click at [579, 192] on link "Ver detalhes" at bounding box center [596, 195] width 53 height 10
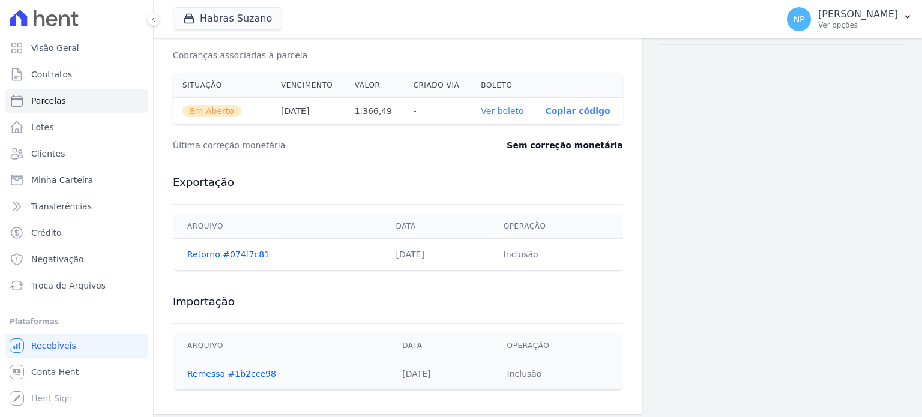
scroll to position [485, 0]
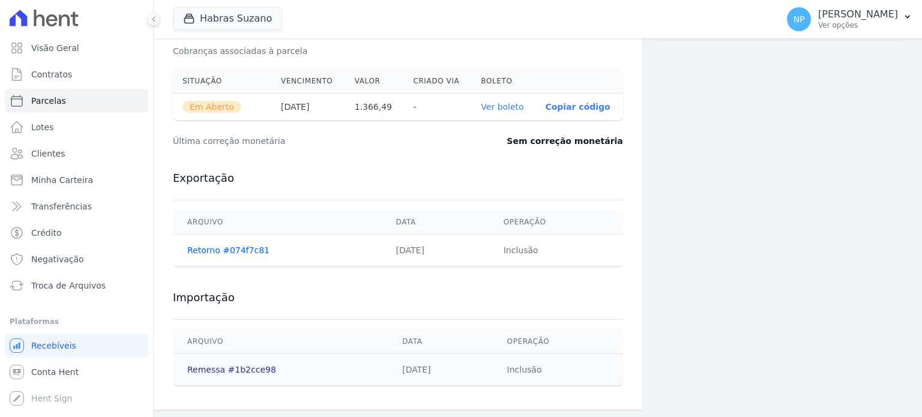
click at [238, 372] on link "Remessa #1b2cce98" at bounding box center [231, 370] width 89 height 10
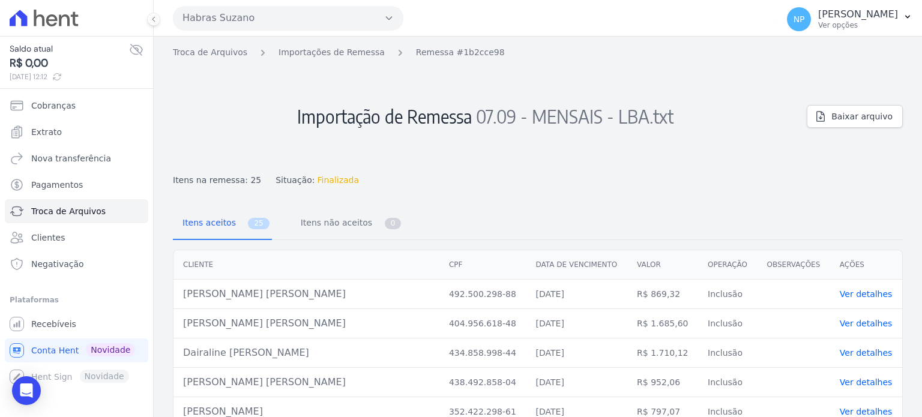
click at [844, 293] on link "Ver detalhes" at bounding box center [866, 294] width 53 height 10
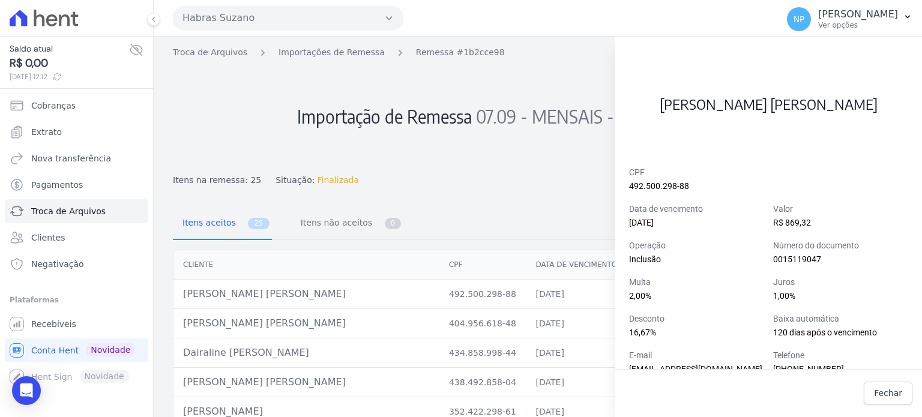
click at [496, 141] on h2 "Importação de Remessa 07.09 - MENSAIS - LBA.txt" at bounding box center [485, 117] width 624 height 106
click at [216, 177] on span "Itens na remessa: 25" at bounding box center [217, 180] width 88 height 13
click at [61, 329] on span "Recebíveis" at bounding box center [53, 324] width 45 height 12
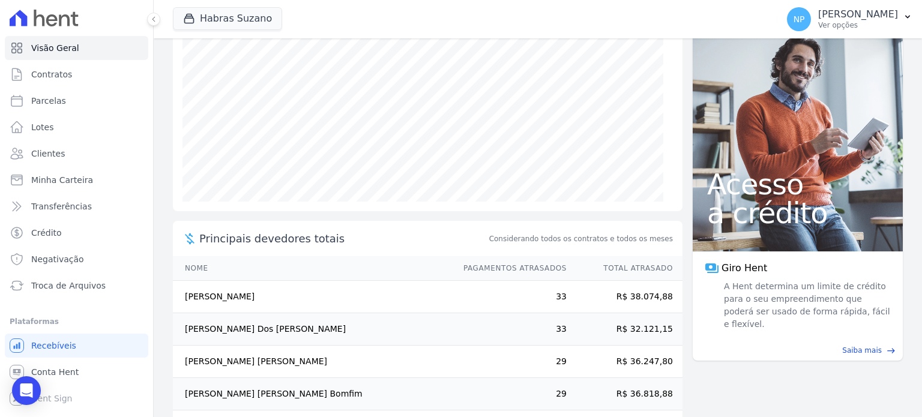
scroll to position [180, 0]
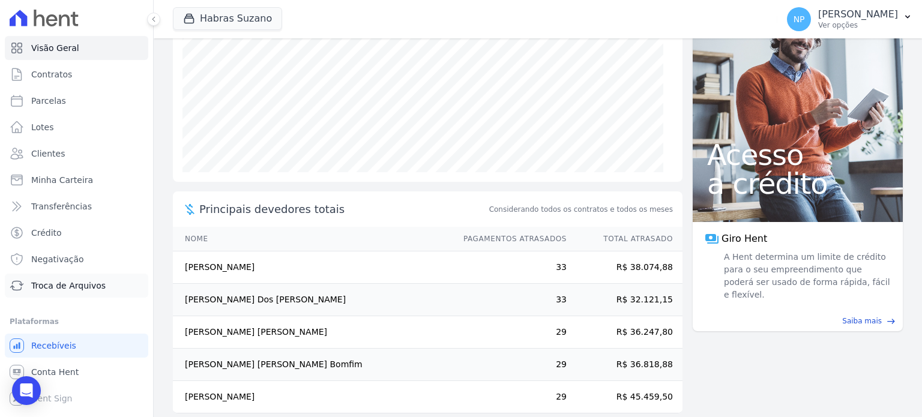
click at [62, 291] on span "Troca de Arquivos" at bounding box center [68, 286] width 74 height 12
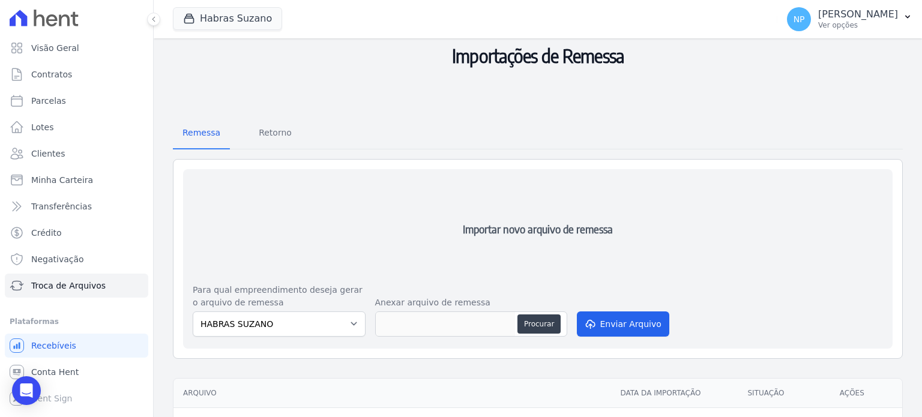
scroll to position [210, 0]
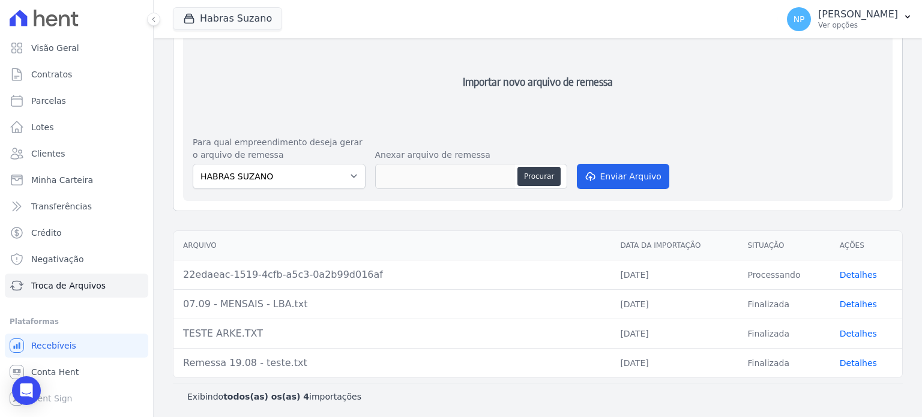
click at [843, 304] on link "Detalhes" at bounding box center [858, 305] width 37 height 10
